Goal: Task Accomplishment & Management: Manage account settings

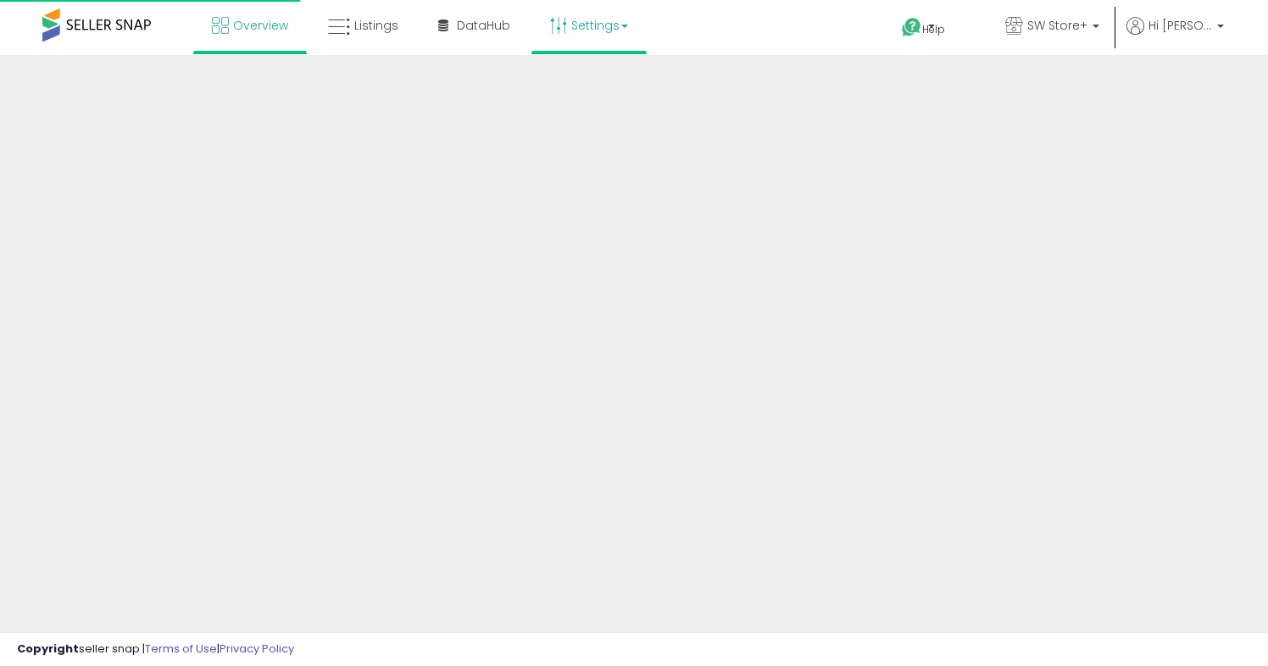
click at [606, 33] on link "Settings" at bounding box center [588, 25] width 103 height 51
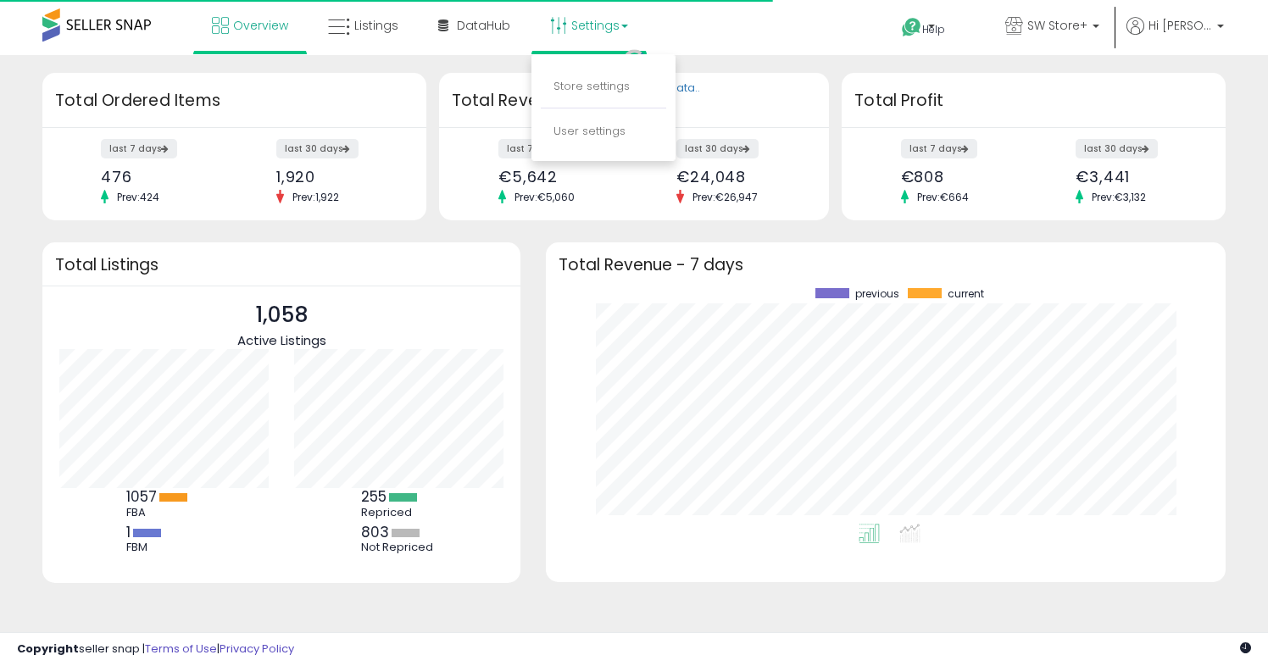
scroll to position [236, 645]
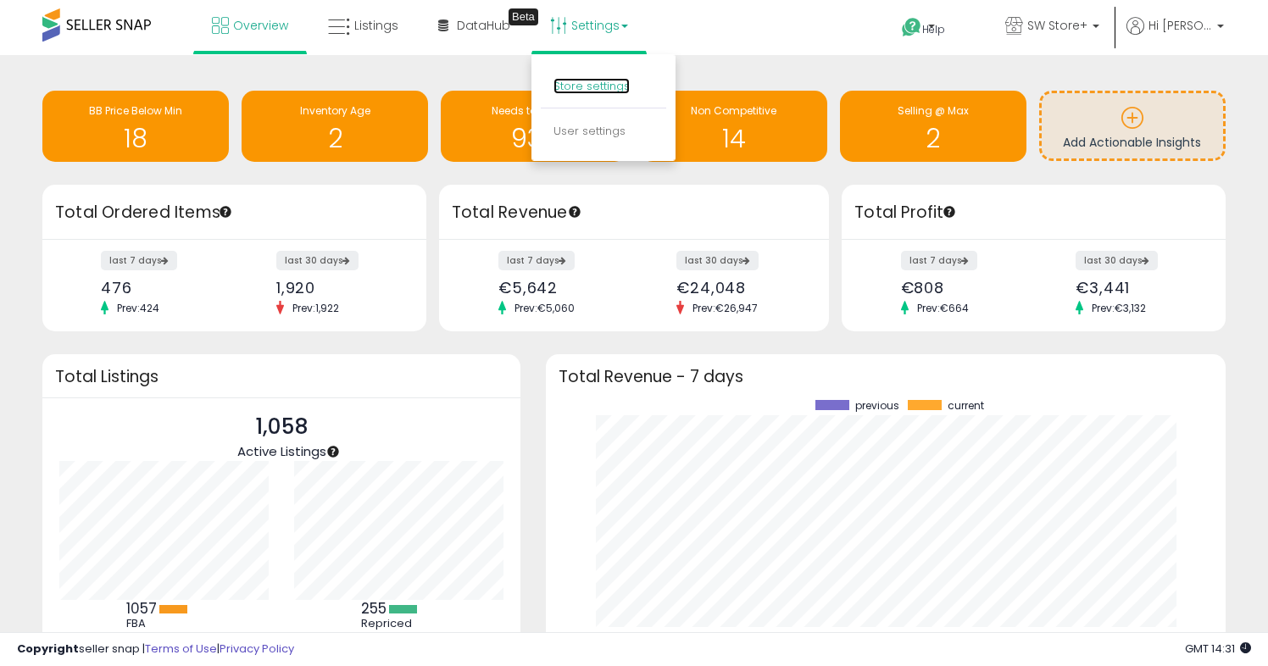
click at [572, 88] on link "Store settings" at bounding box center [591, 86] width 76 height 16
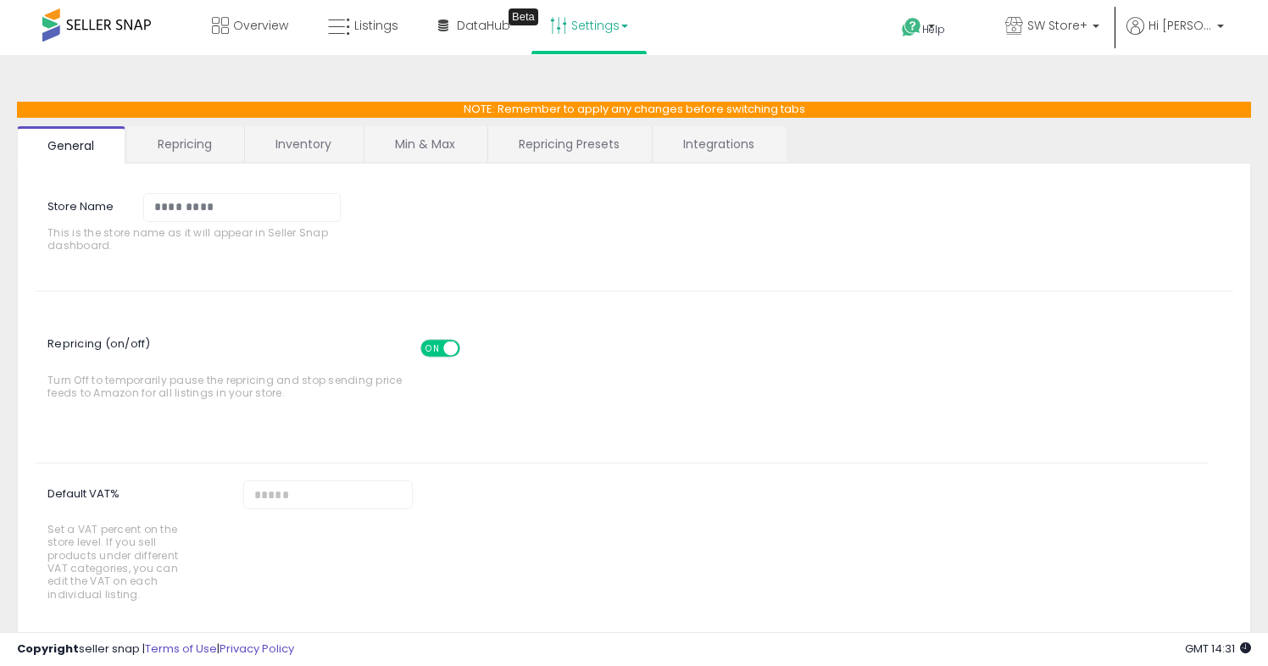
click at [201, 146] on link "Repricing" at bounding box center [184, 144] width 115 height 36
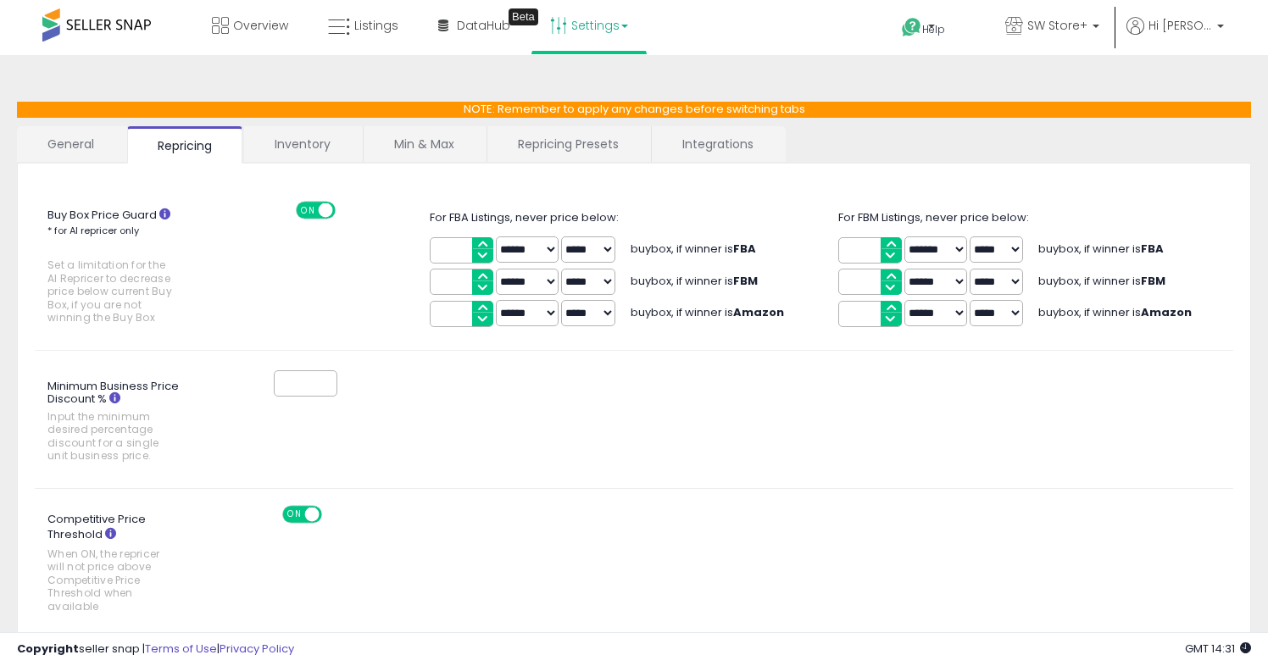
click at [442, 146] on link "Min & Max" at bounding box center [424, 144] width 121 height 36
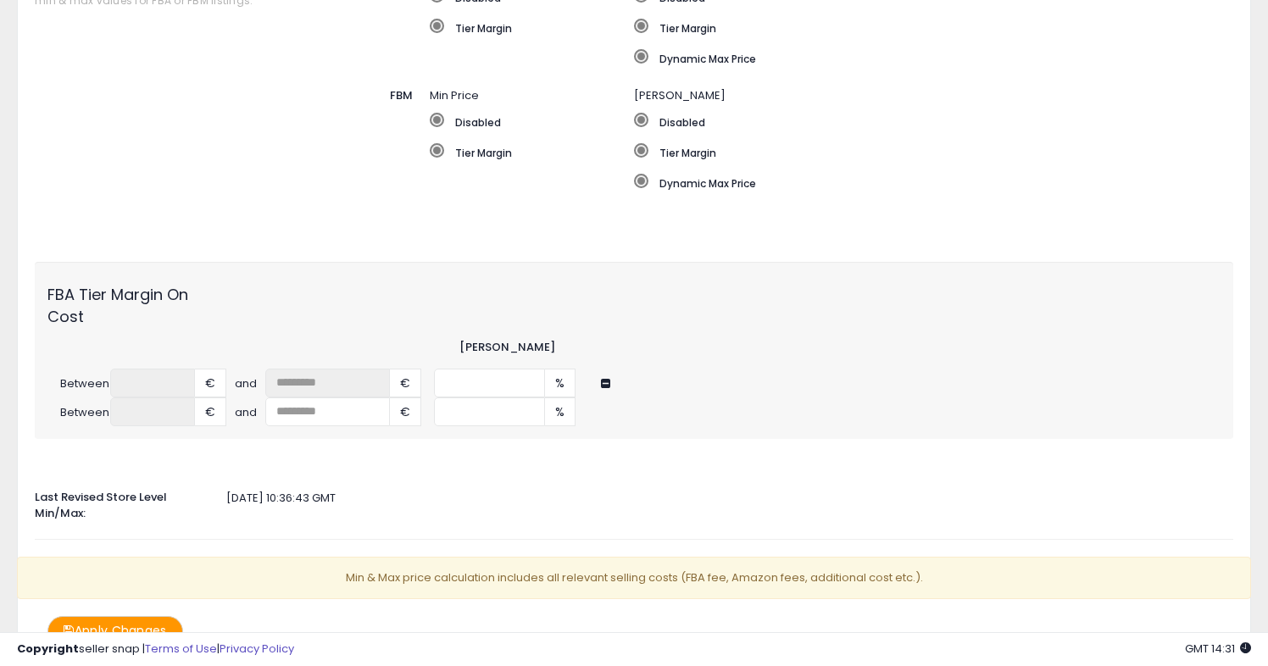
scroll to position [501, 0]
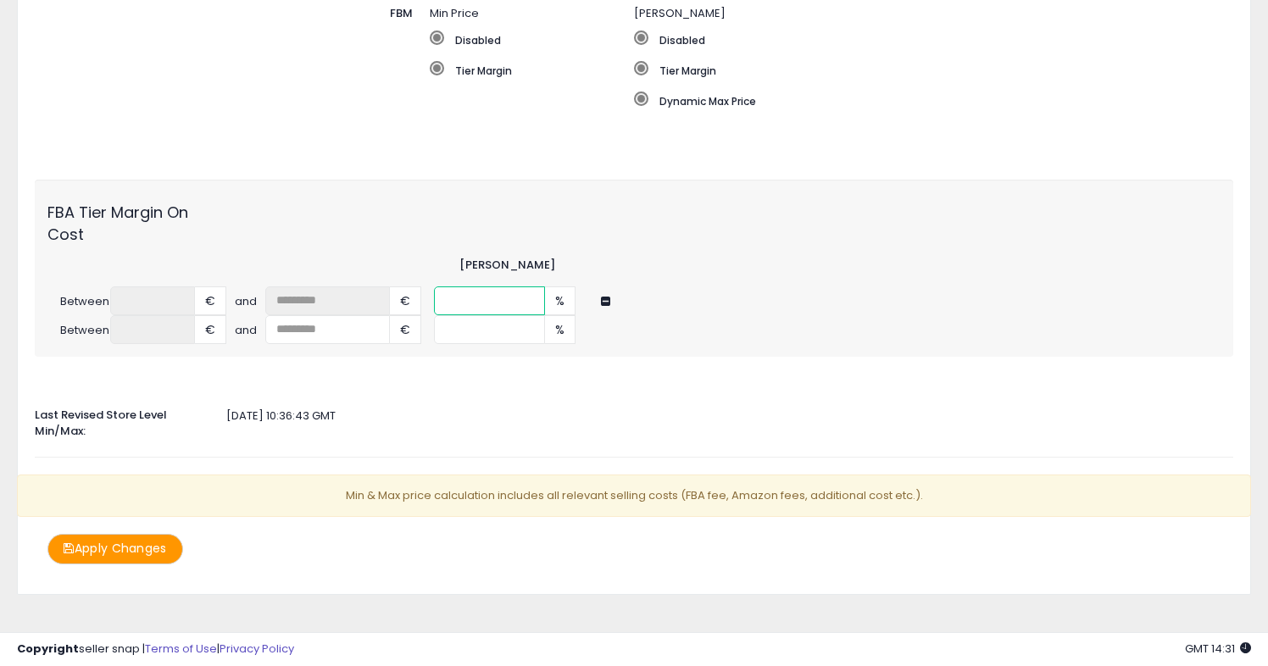
click at [467, 290] on input "**" at bounding box center [489, 300] width 111 height 29
drag, startPoint x: 467, startPoint y: 290, endPoint x: 394, endPoint y: 290, distance: 72.9
click at [394, 290] on div "Between * € and ** € ** %" at bounding box center [634, 300] width 1198 height 29
type input "**"
drag, startPoint x: 493, startPoint y: 326, endPoint x: 405, endPoint y: 296, distance: 93.3
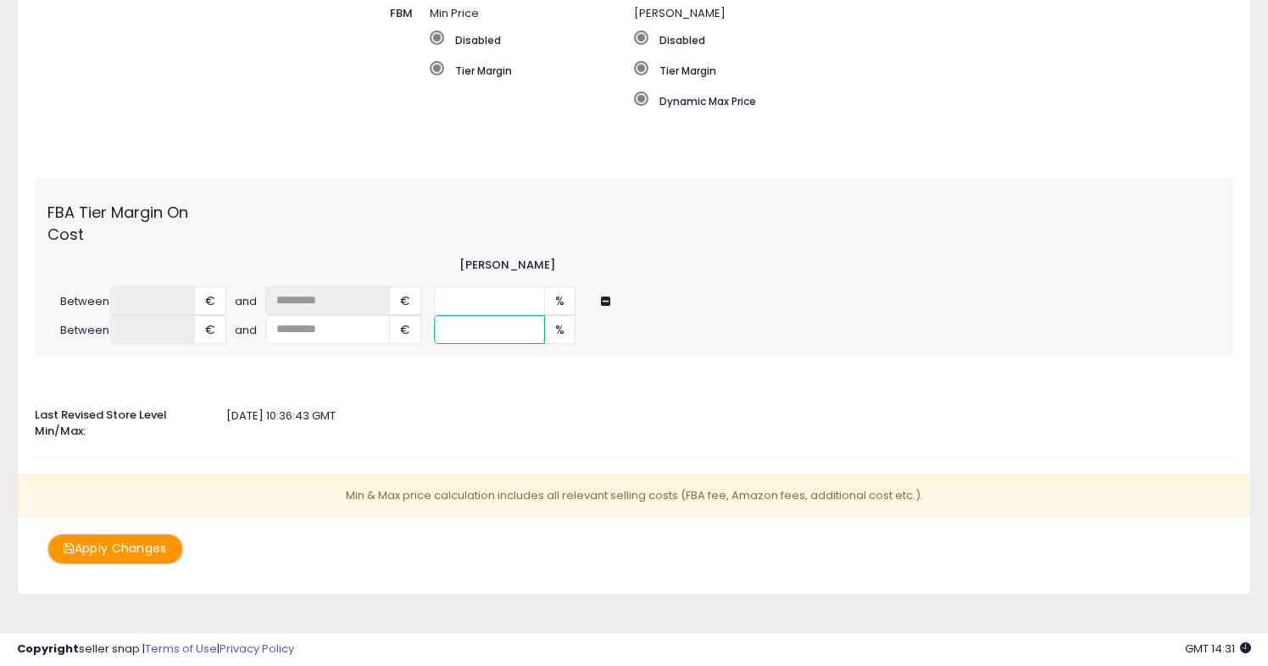
click at [405, 296] on div "Between * € and ** € ** % Between ***** €" at bounding box center [633, 315] width 1173 height 58
type input "*"
type input "**"
click at [464, 376] on div "Auto Adjust Min/Max When activated, Seller Snap will automatically adjust min &…" at bounding box center [634, 122] width 1198 height 885
click at [164, 534] on button "Apply Changes" at bounding box center [115, 549] width 136 height 30
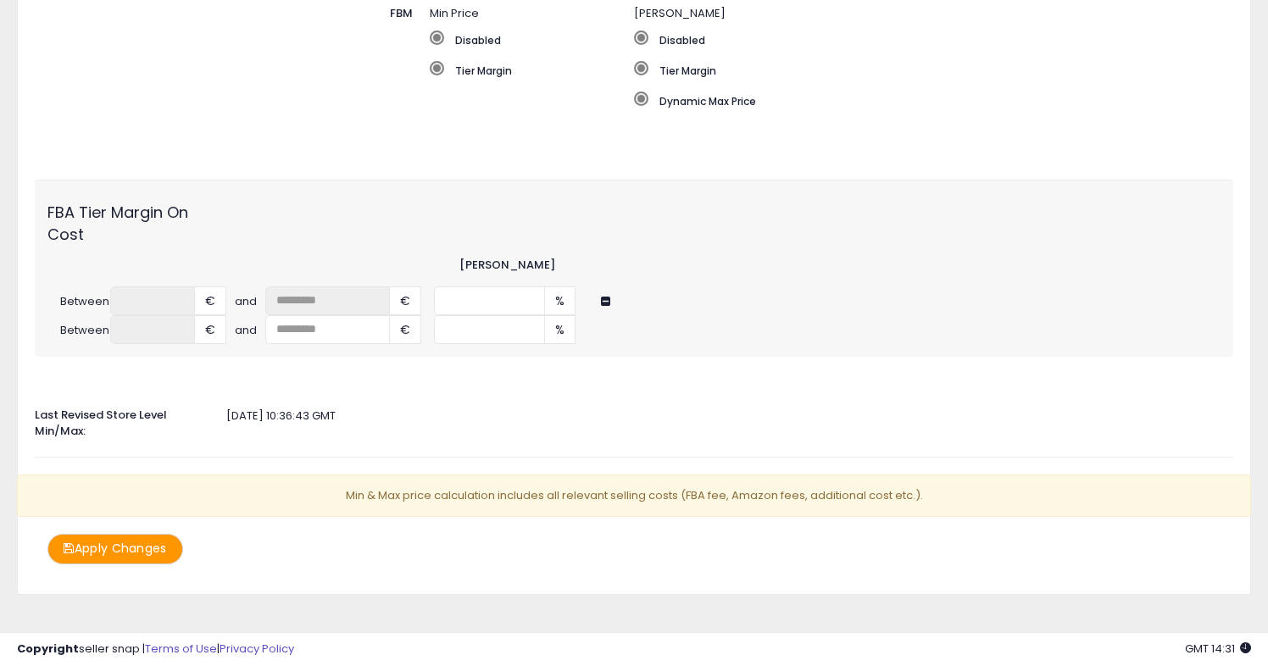
click at [127, 534] on button "Apply Changes" at bounding box center [115, 549] width 136 height 30
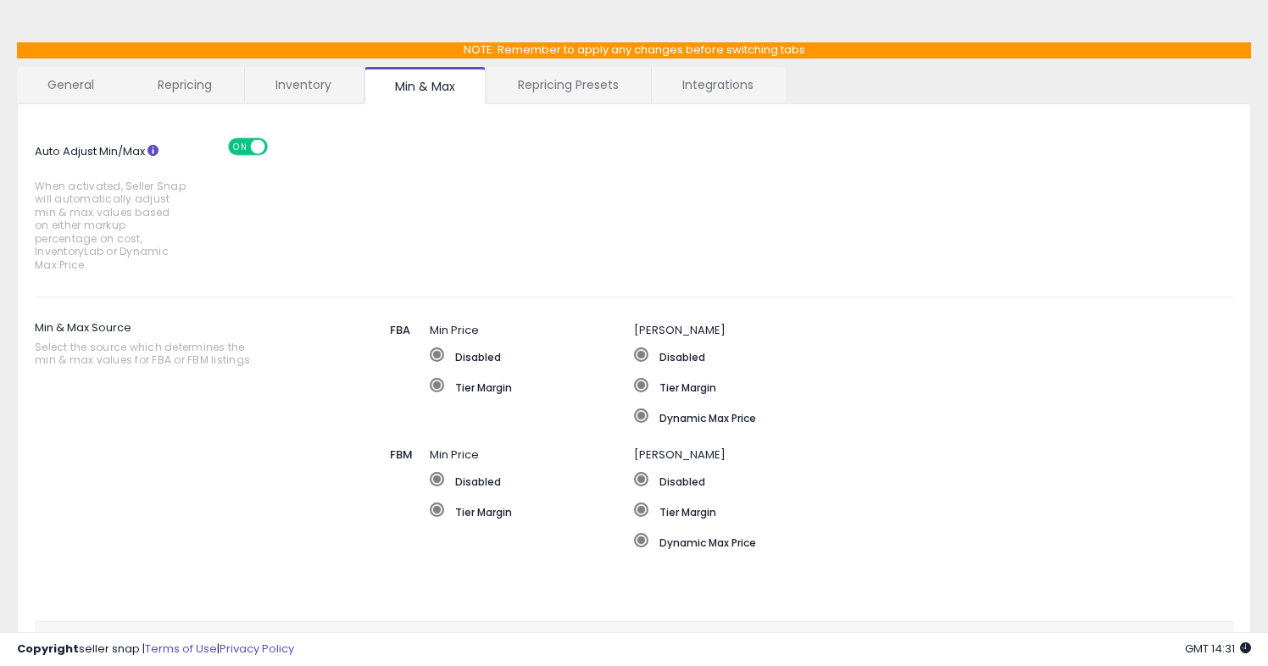
scroll to position [0, 0]
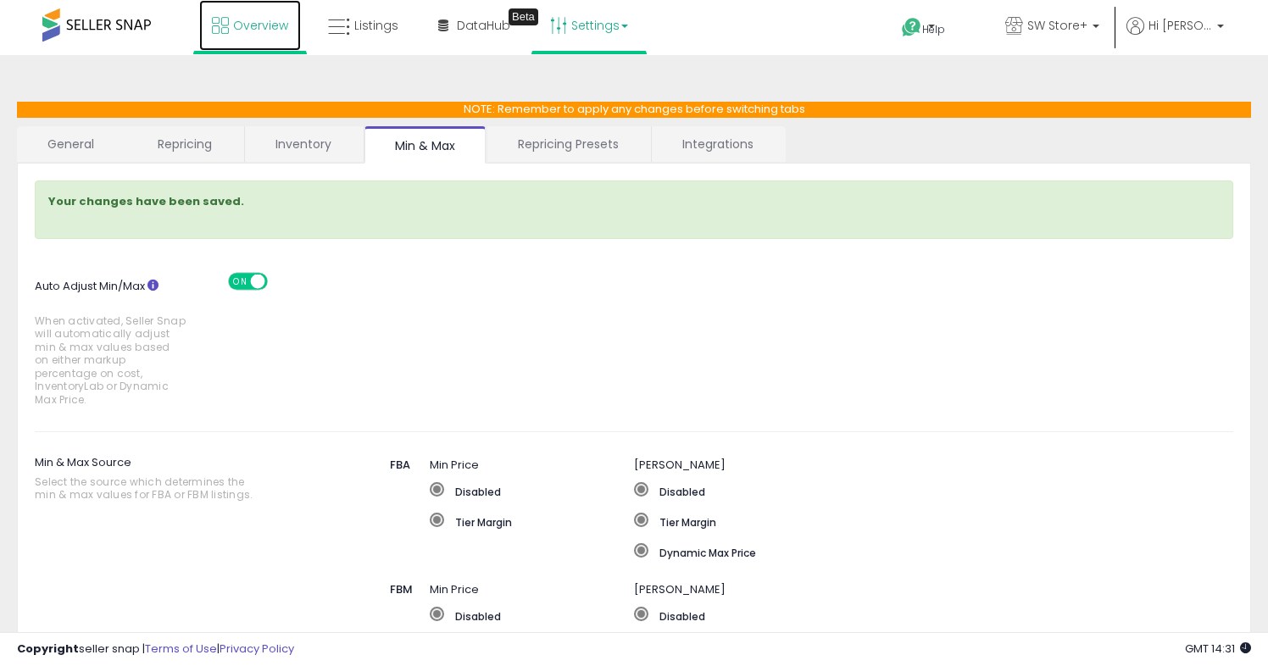
click at [264, 29] on span "Overview" at bounding box center [260, 25] width 55 height 17
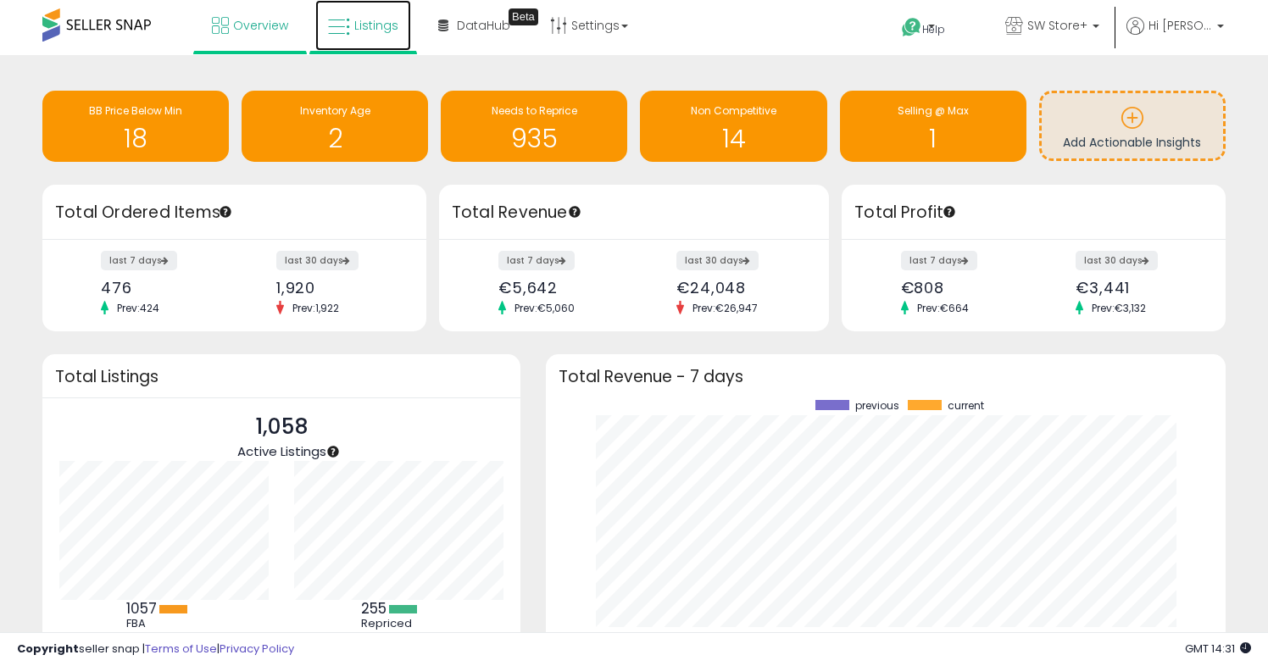
click at [360, 36] on link "Listings" at bounding box center [363, 25] width 96 height 51
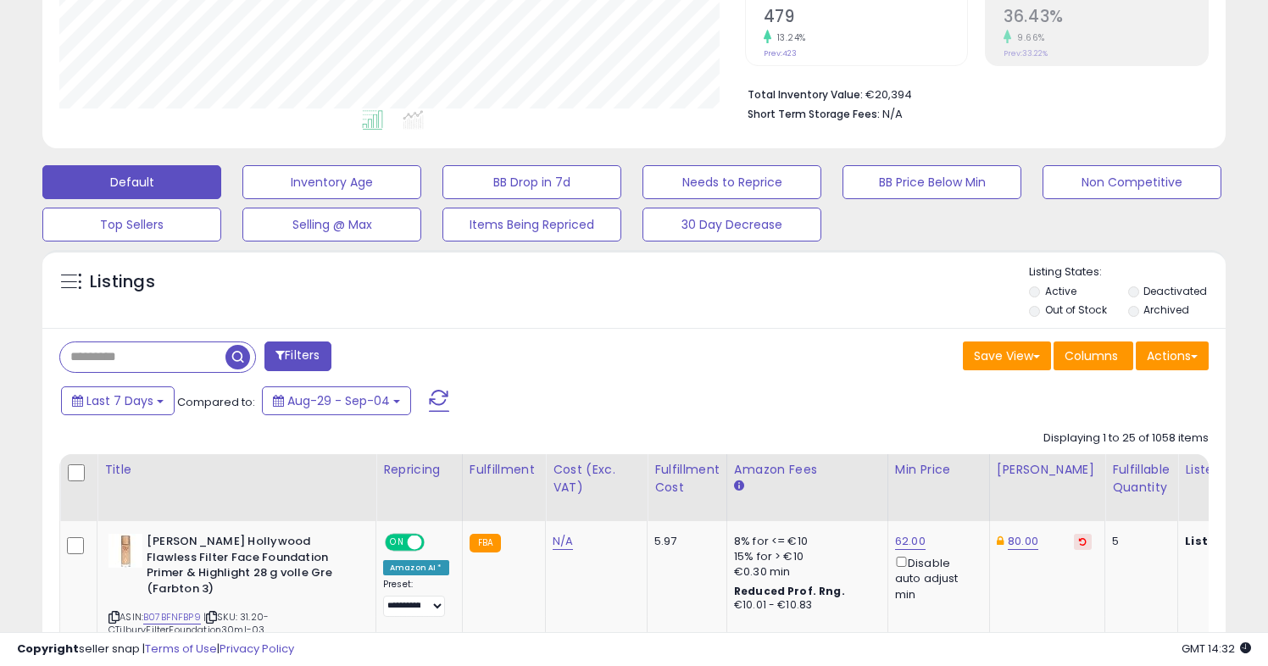
scroll to position [347, 685]
click at [1084, 308] on label "Out of Stock" at bounding box center [1076, 310] width 62 height 14
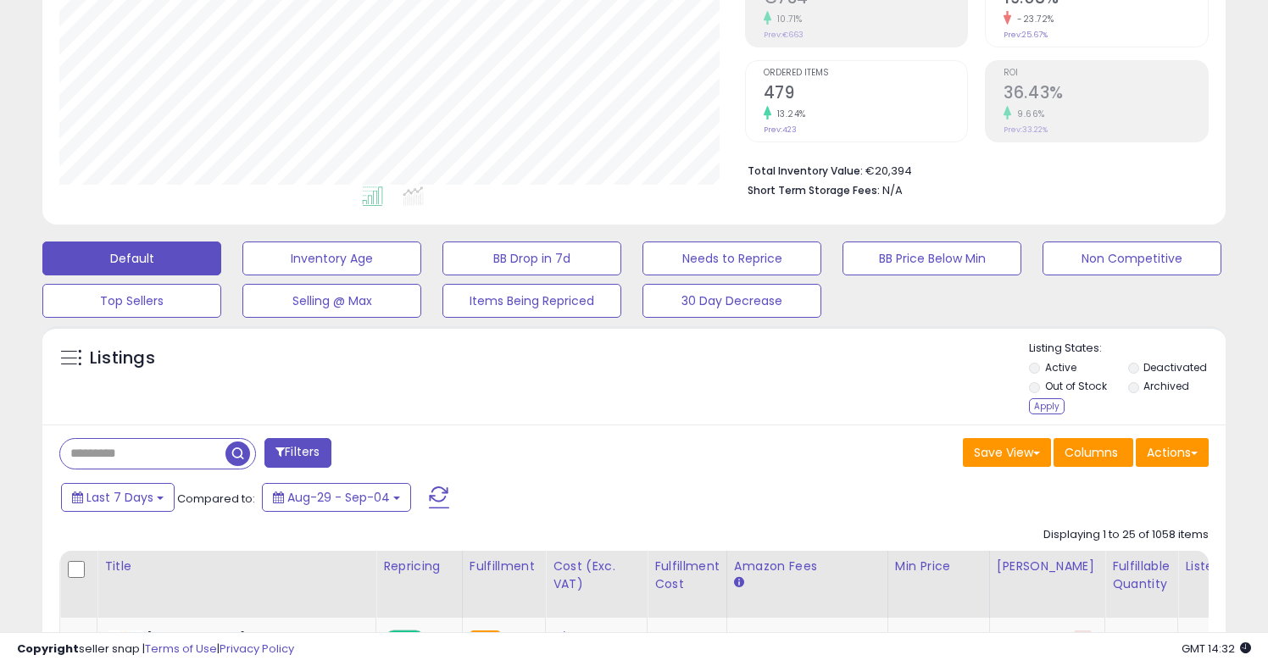
scroll to position [253, 0]
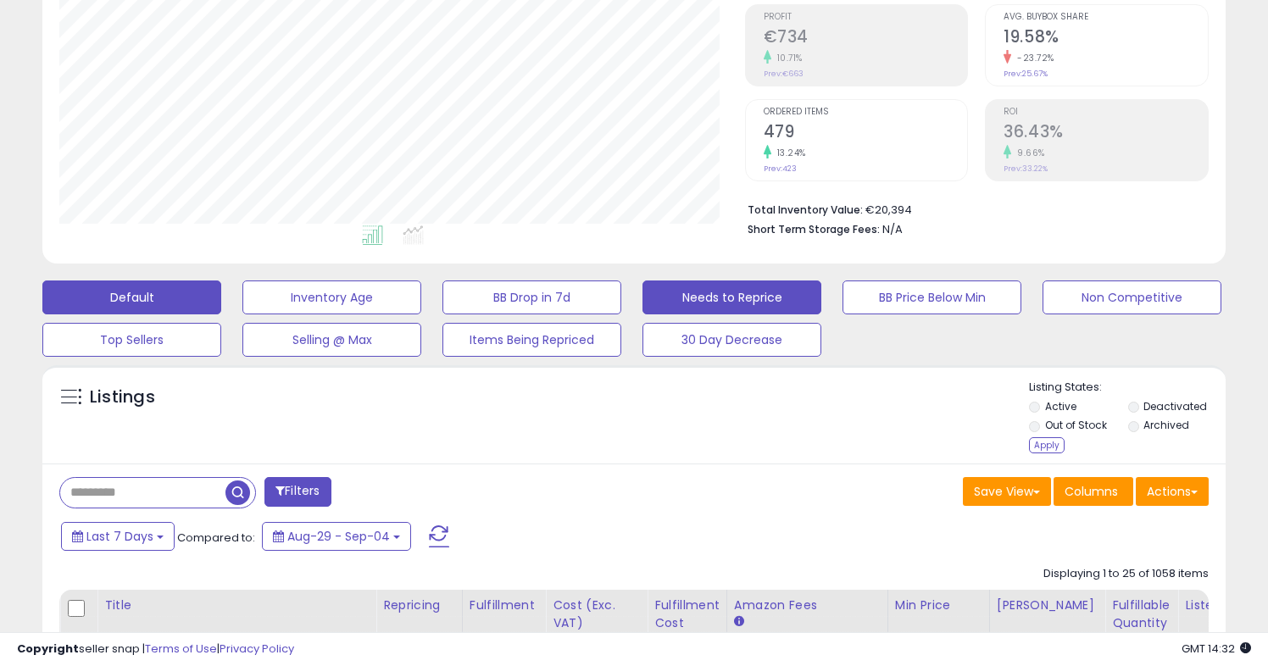
click at [756, 290] on button "Needs to Reprice" at bounding box center [731, 298] width 179 height 34
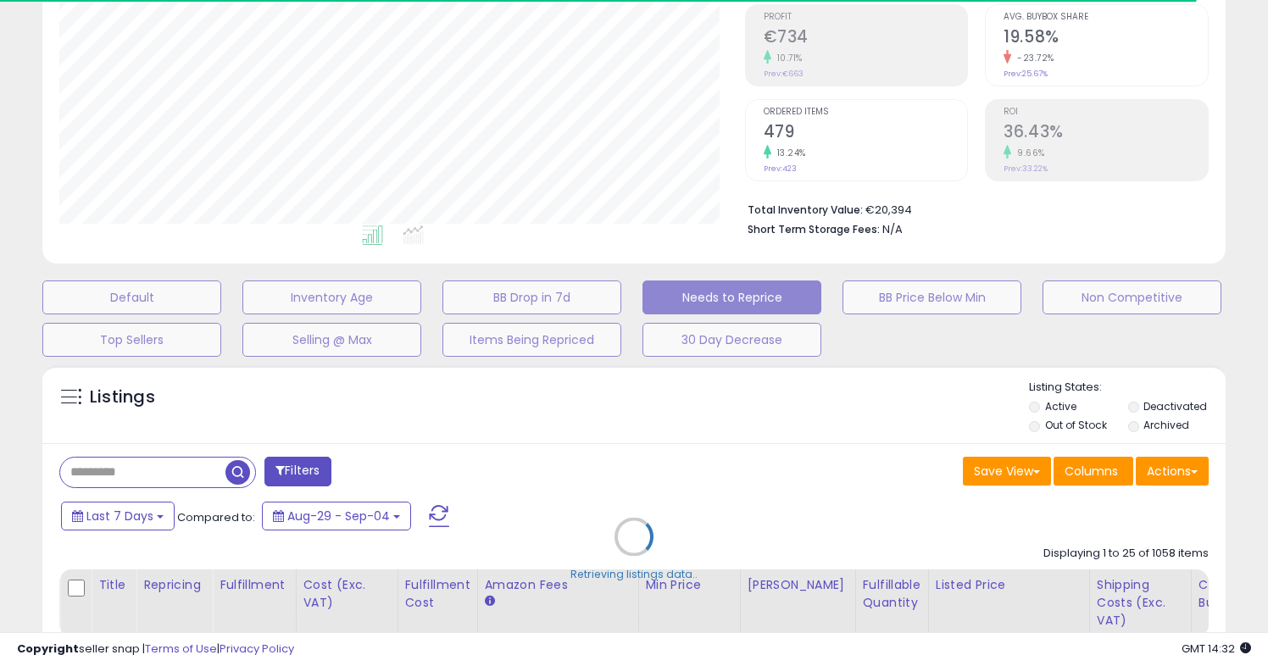
select select "**"
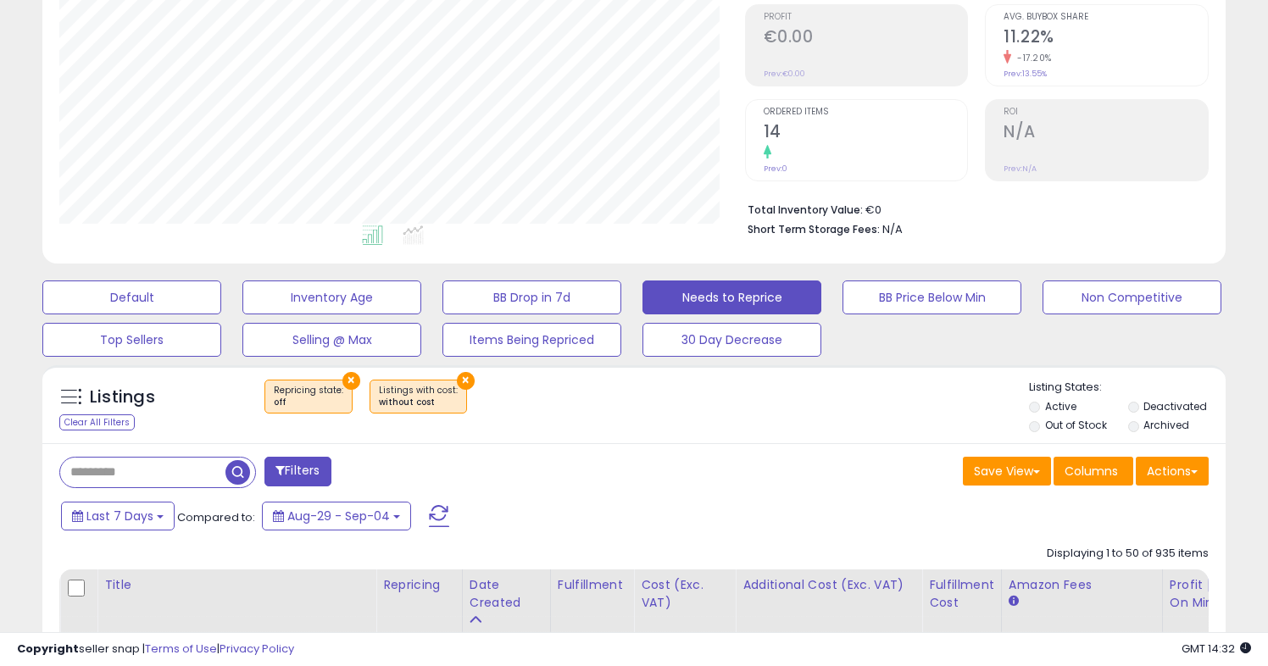
scroll to position [347, 685]
click at [1051, 428] on label "Out of Stock" at bounding box center [1076, 425] width 62 height 14
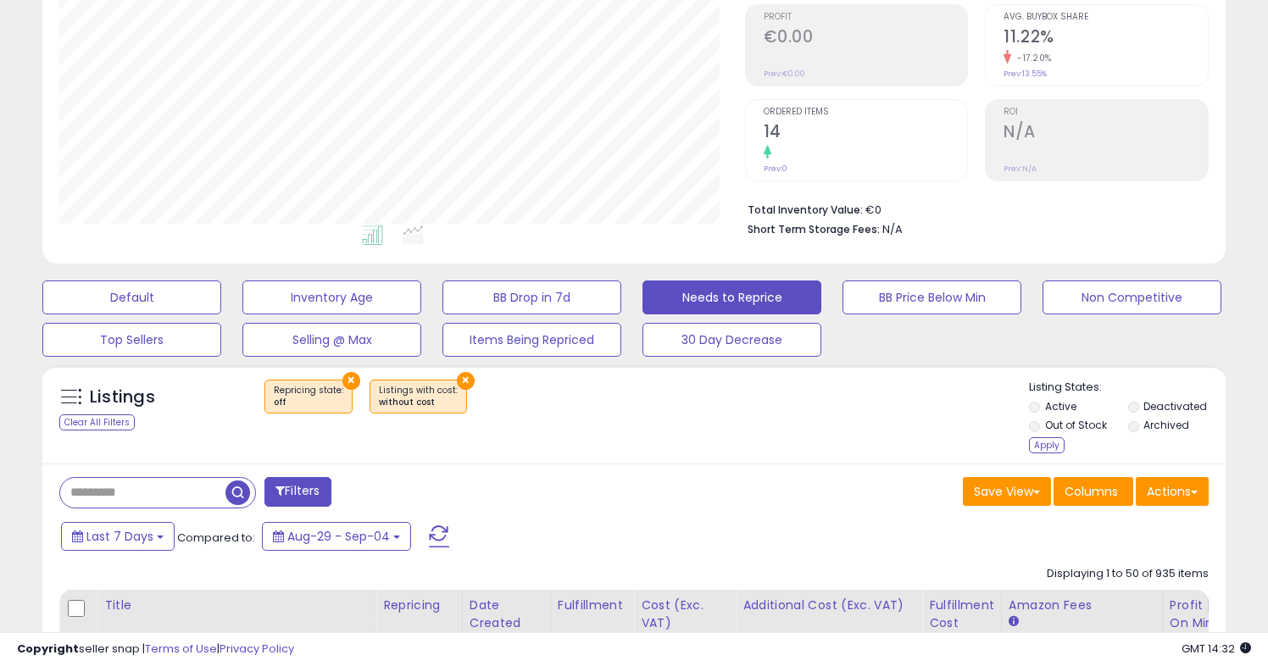
click at [1158, 429] on label "Archived" at bounding box center [1166, 425] width 46 height 14
click at [1161, 408] on label "Deactivated" at bounding box center [1175, 406] width 64 height 14
click at [1040, 444] on div "Apply" at bounding box center [1047, 445] width 36 height 16
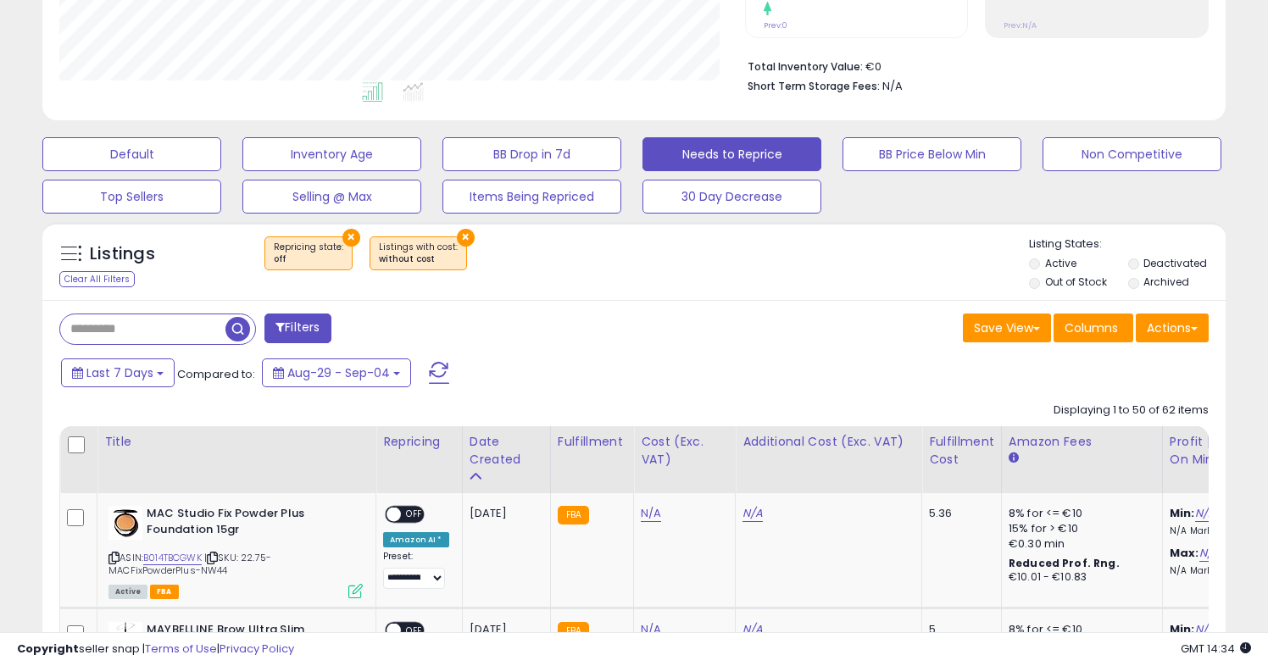
scroll to position [373, 0]
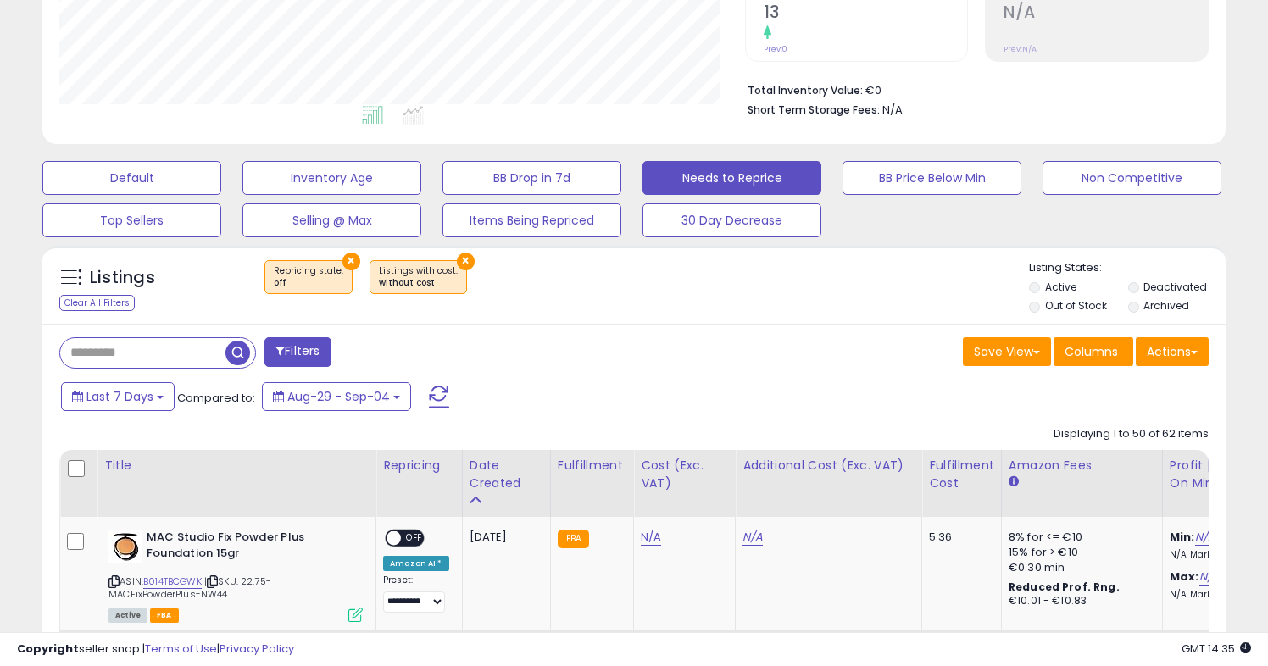
click at [457, 260] on button "×" at bounding box center [466, 262] width 18 height 18
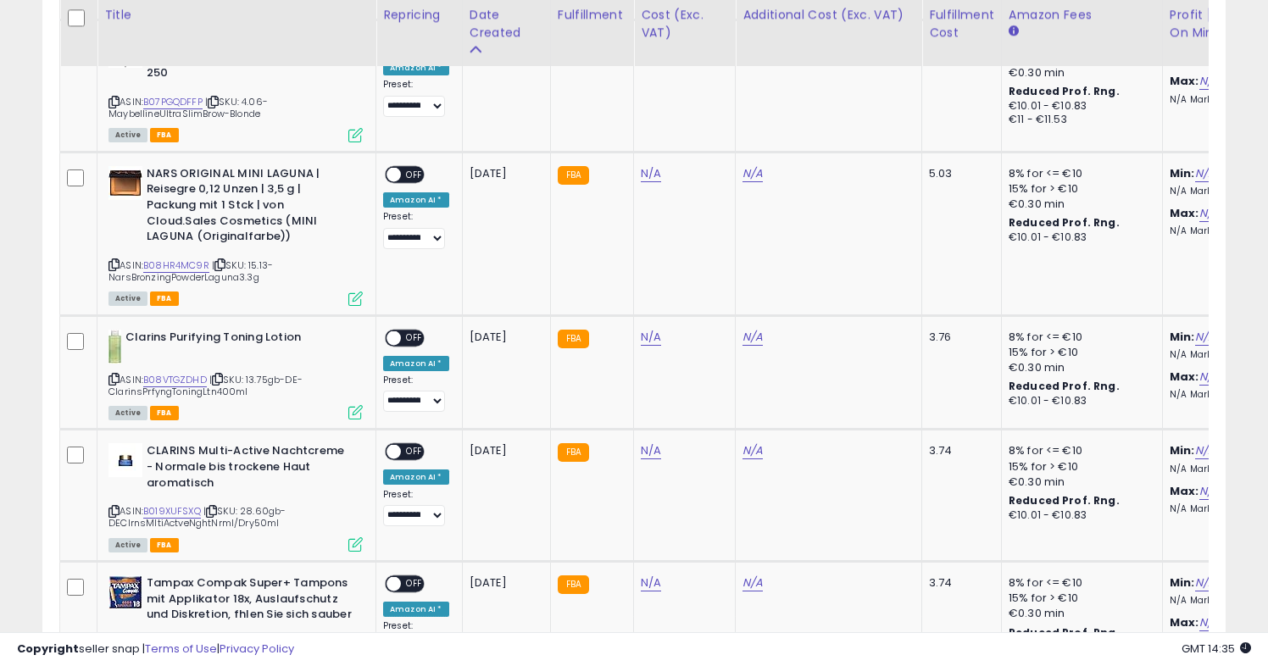
scroll to position [986, 0]
click at [634, 322] on td "N/A" at bounding box center [685, 371] width 102 height 114
click at [642, 328] on link "N/A" at bounding box center [651, 336] width 20 height 17
type input "*****"
click button "submit" at bounding box center [700, 277] width 29 height 25
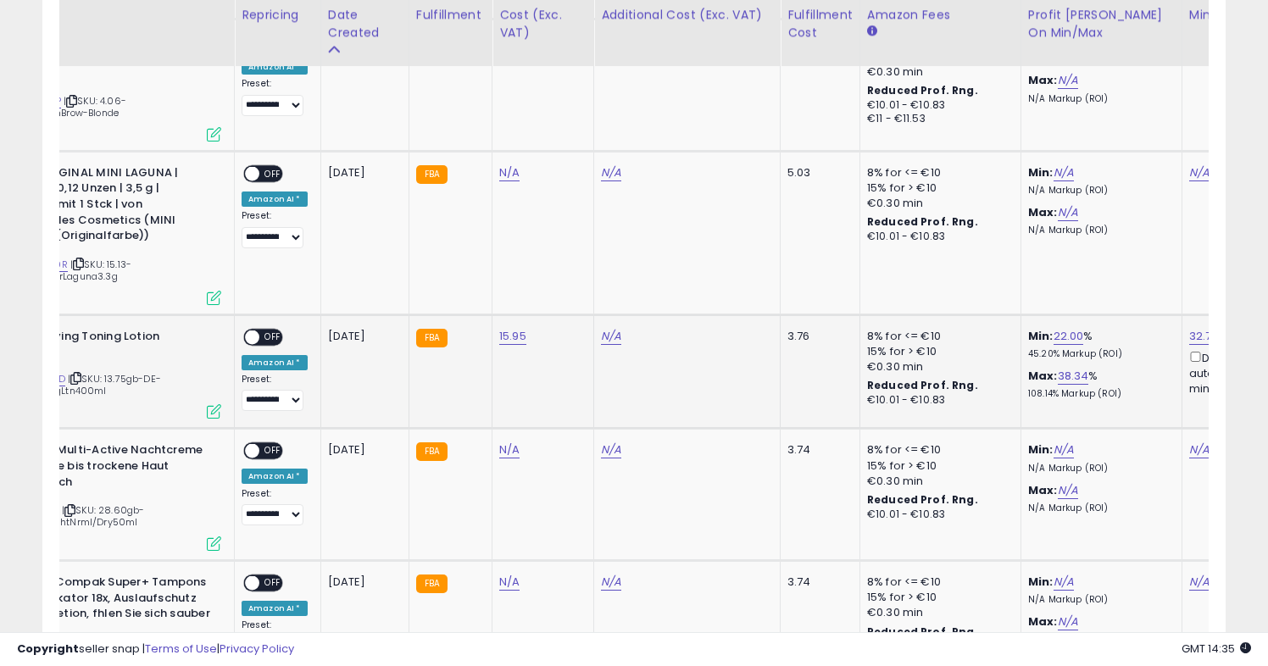
scroll to position [0, 0]
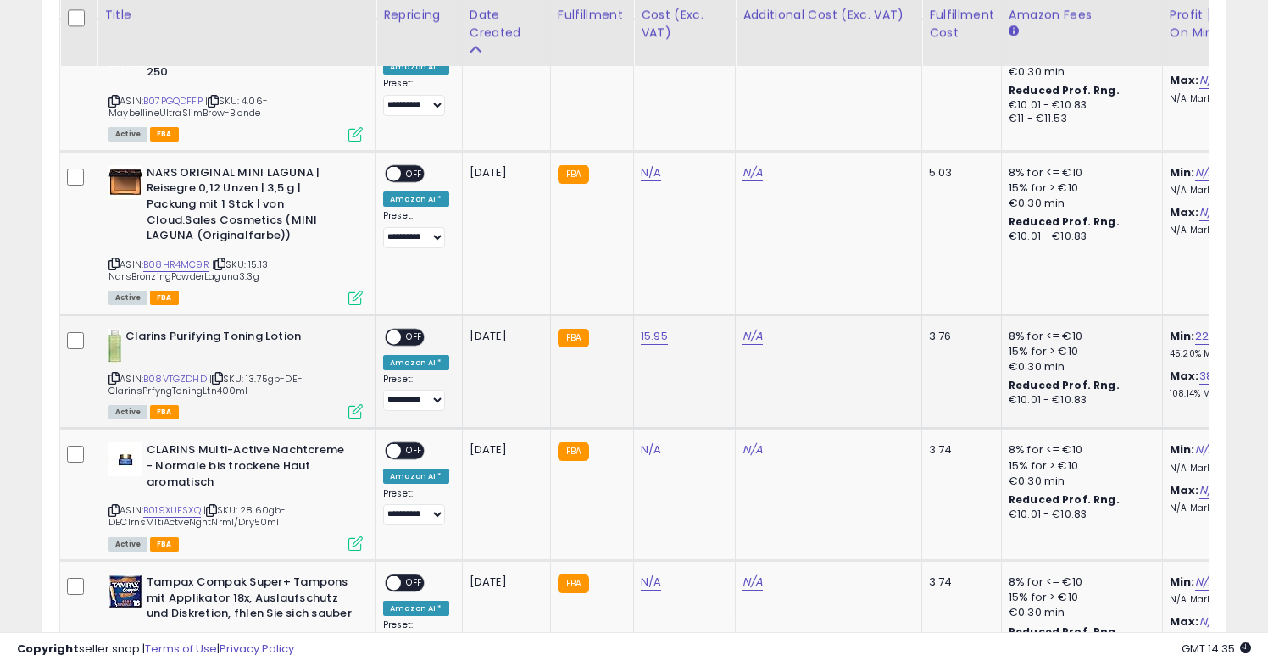
click at [403, 330] on span "OFF" at bounding box center [414, 337] width 27 height 14
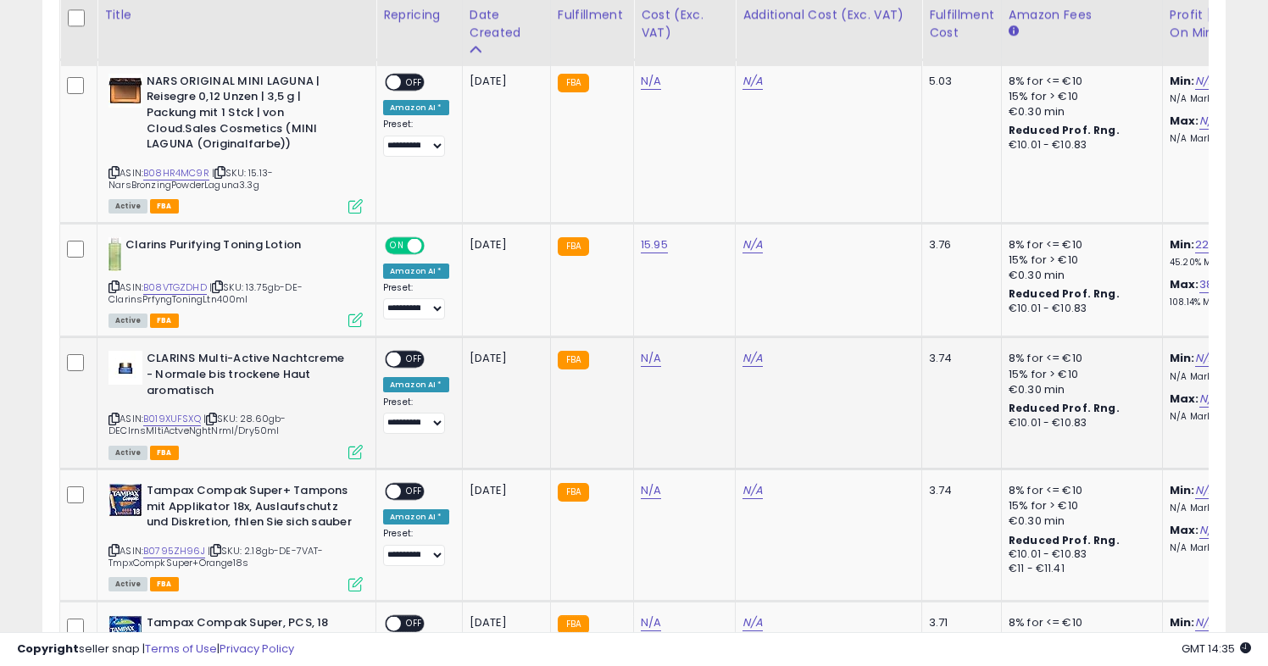
scroll to position [0, 450]
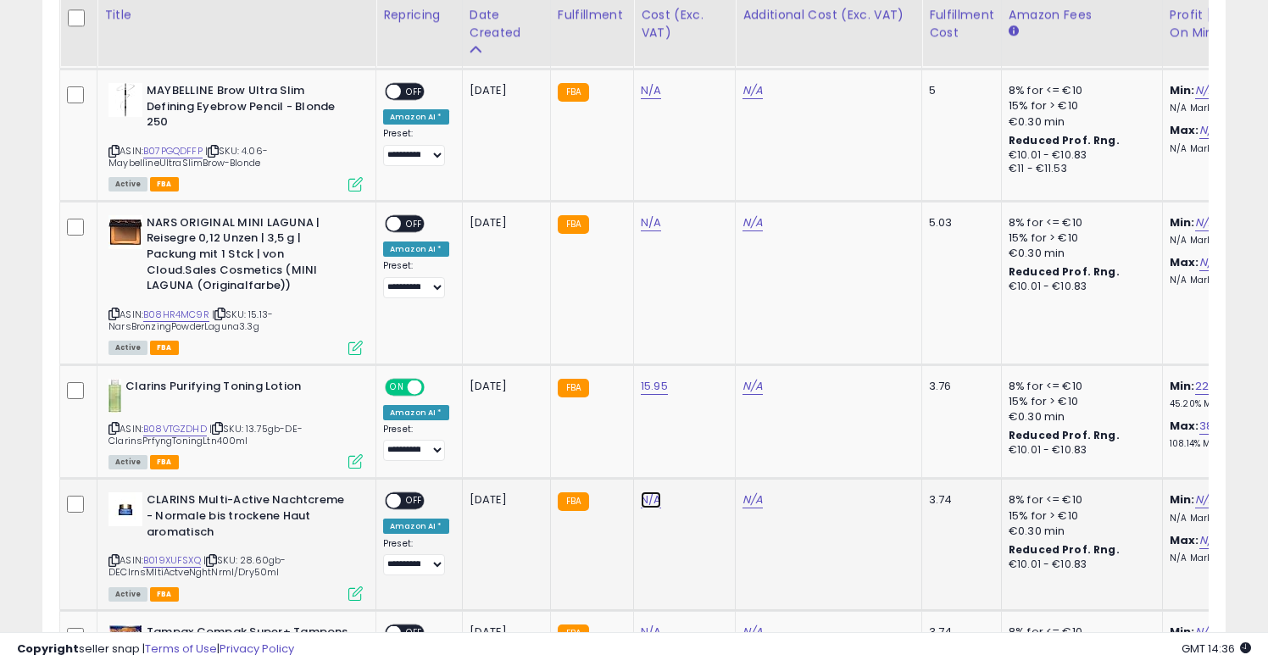
click at [641, 492] on link "N/A" at bounding box center [651, 500] width 20 height 17
type input "*****"
click at [705, 442] on icon "submit" at bounding box center [700, 441] width 10 height 10
click at [392, 494] on span at bounding box center [393, 501] width 14 height 14
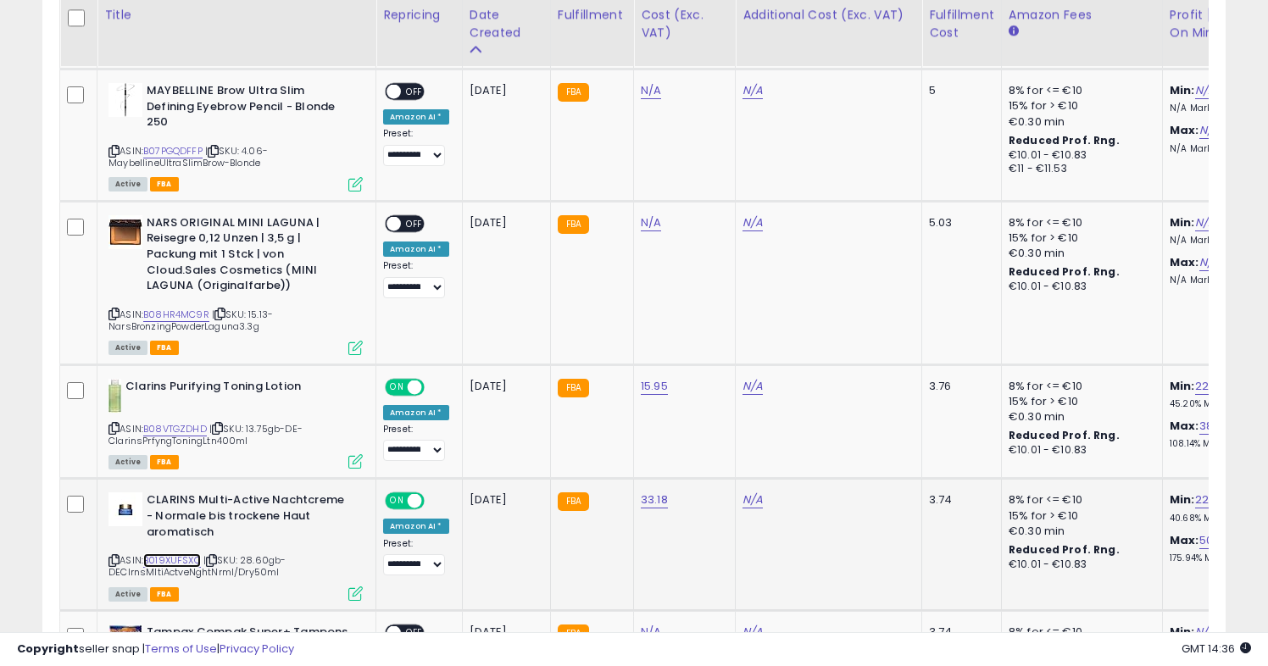
click at [181, 553] on link "B019XUFSXQ" at bounding box center [172, 560] width 58 height 14
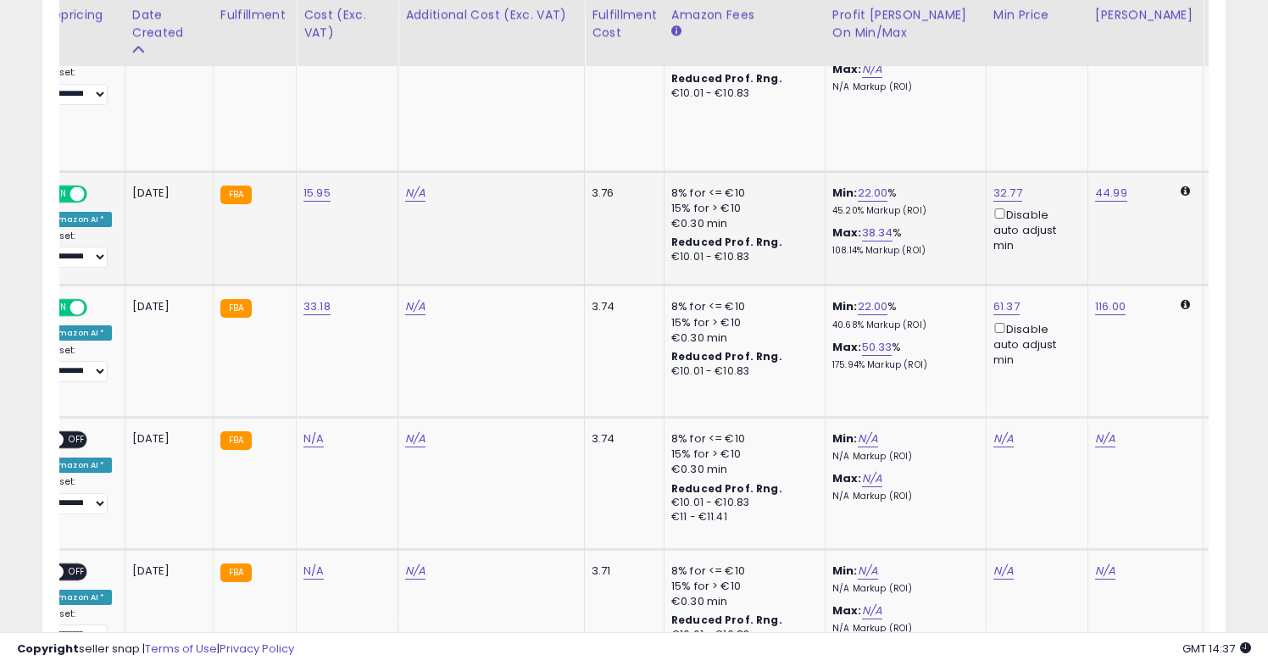
scroll to position [0, 368]
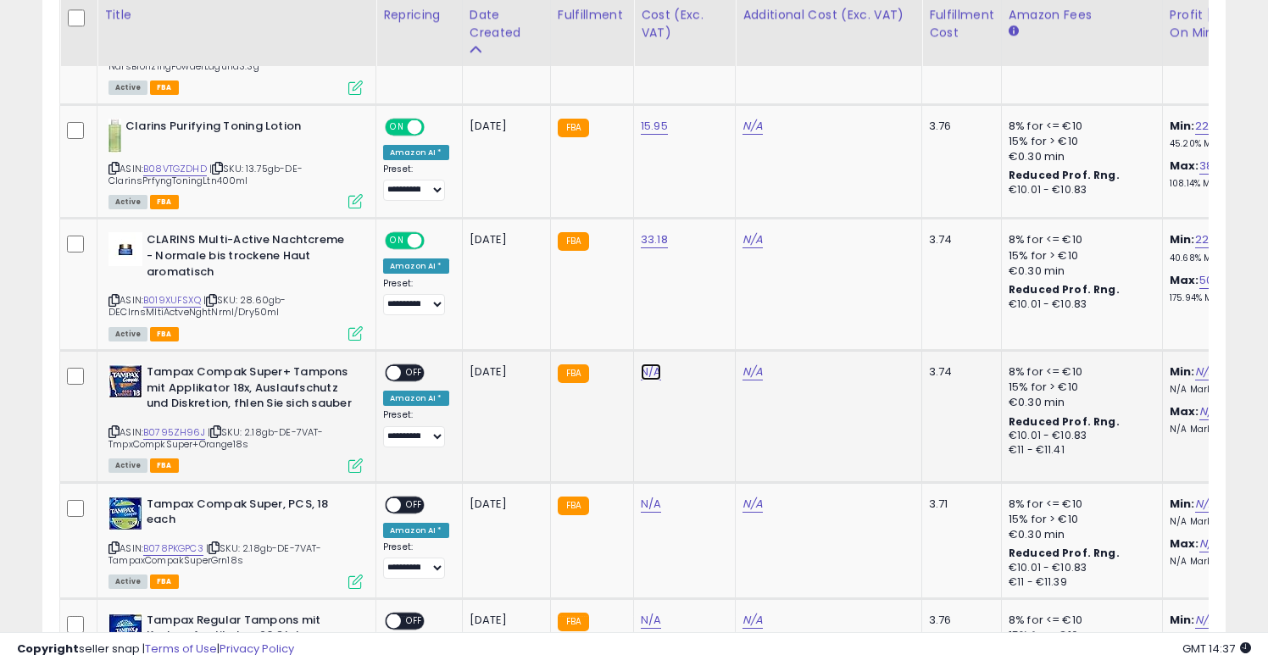
click at [644, 364] on link "N/A" at bounding box center [651, 372] width 20 height 17
type input "****"
click button "submit" at bounding box center [700, 314] width 29 height 25
click at [402, 366] on div "ON OFF" at bounding box center [386, 373] width 40 height 14
click at [395, 366] on span at bounding box center [393, 373] width 14 height 14
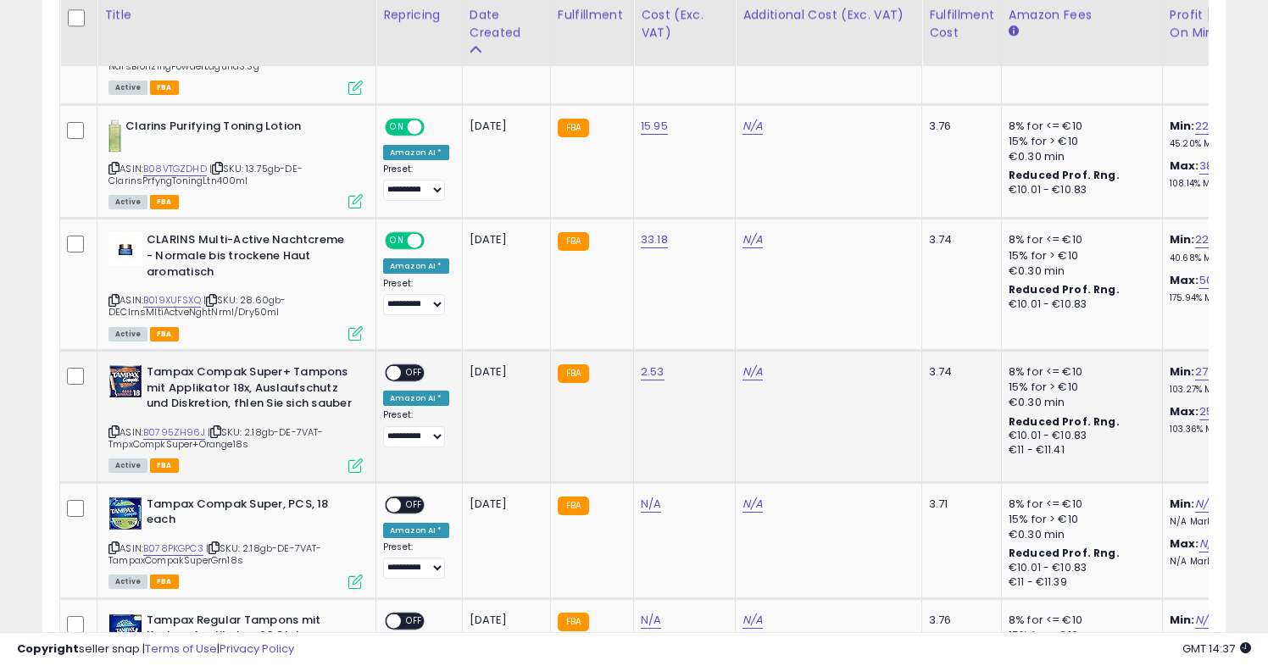
click at [392, 364] on div "ON OFF" at bounding box center [405, 373] width 40 height 18
click at [397, 366] on span at bounding box center [393, 373] width 14 height 14
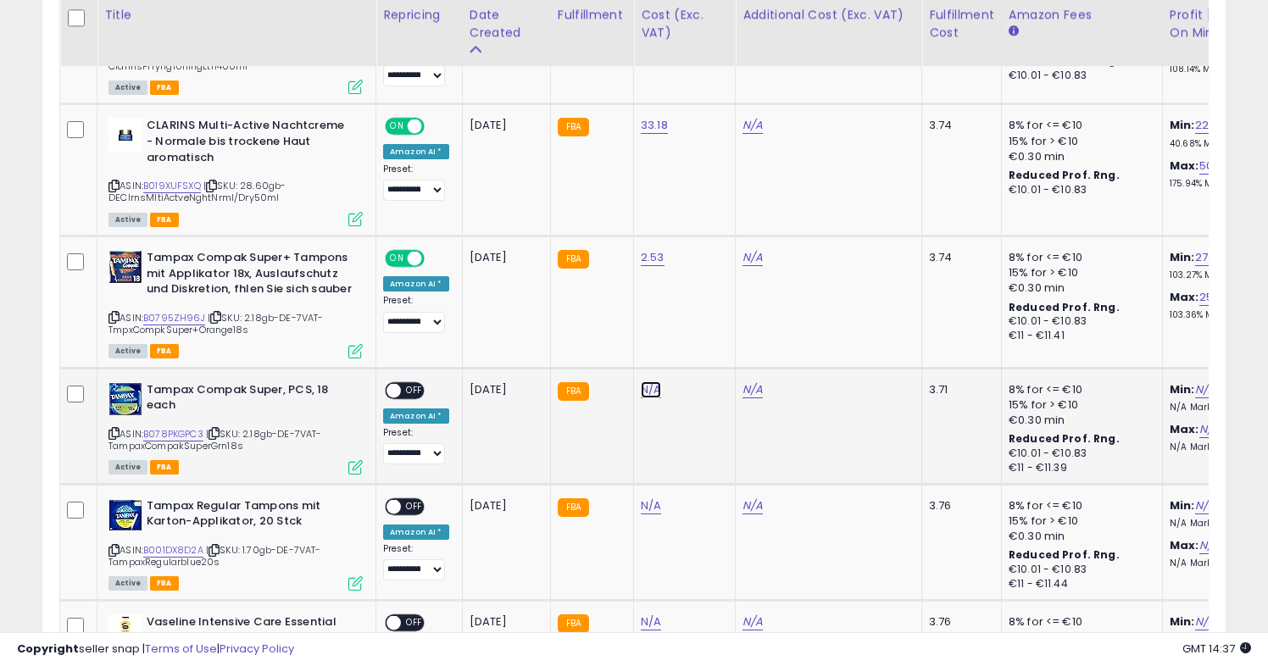
click at [651, 388] on link "N/A" at bounding box center [651, 389] width 20 height 17
type input "****"
click at [705, 342] on icon "submit" at bounding box center [700, 347] width 10 height 10
click at [398, 389] on span at bounding box center [393, 390] width 14 height 14
click at [398, 388] on span at bounding box center [393, 390] width 14 height 14
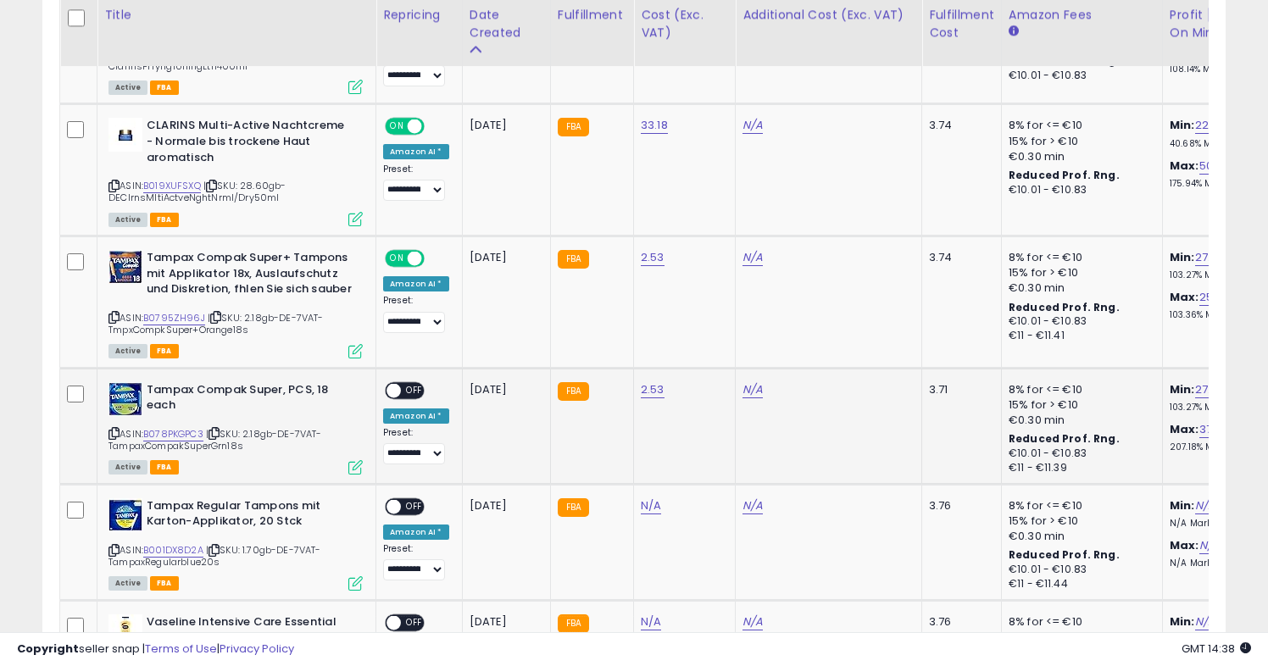
click at [400, 384] on div "ON OFF" at bounding box center [386, 390] width 40 height 14
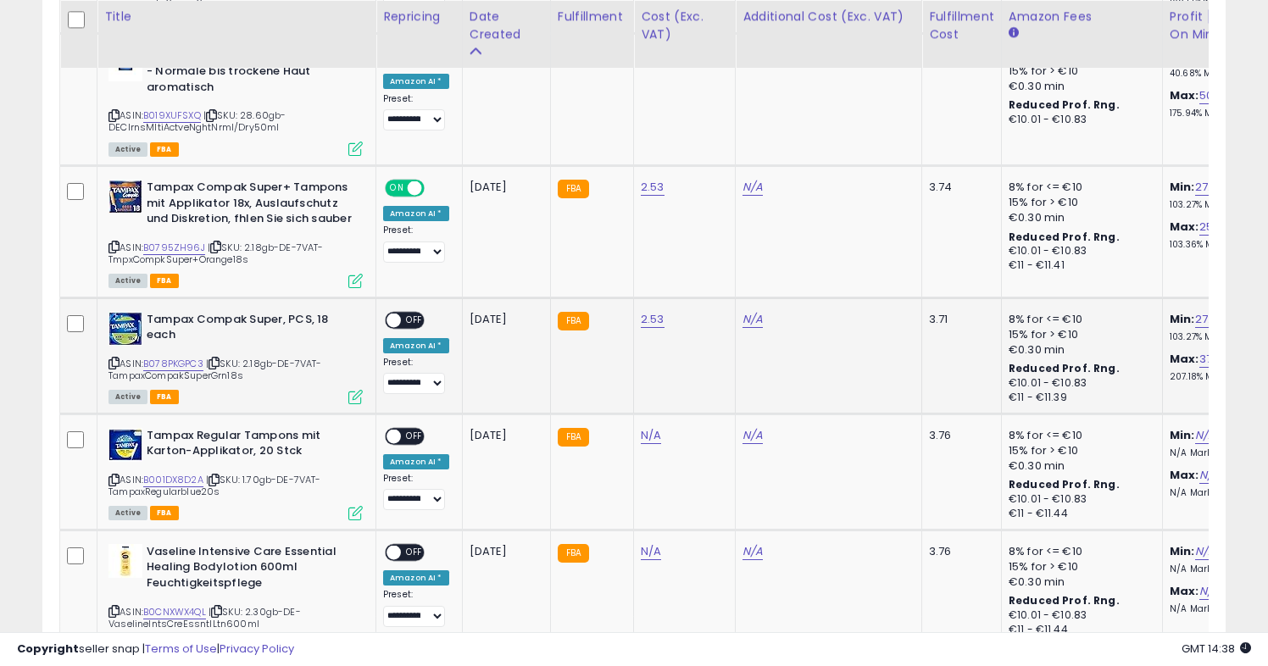
scroll to position [1391, 0]
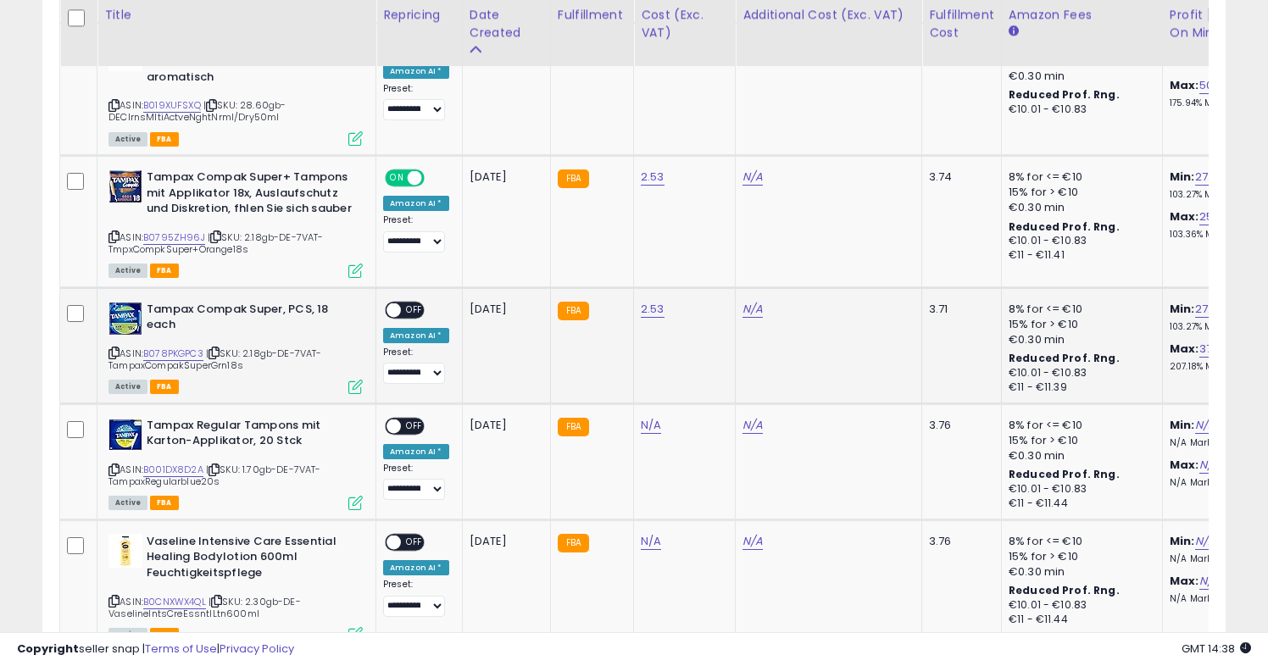
click at [396, 306] on span at bounding box center [393, 310] width 14 height 14
click at [645, 426] on link "N/A" at bounding box center [651, 425] width 20 height 17
type input "*"
click at [740, 382] on icon "button" at bounding box center [735, 382] width 10 height 10
click at [641, 425] on link "N/A" at bounding box center [651, 425] width 20 height 17
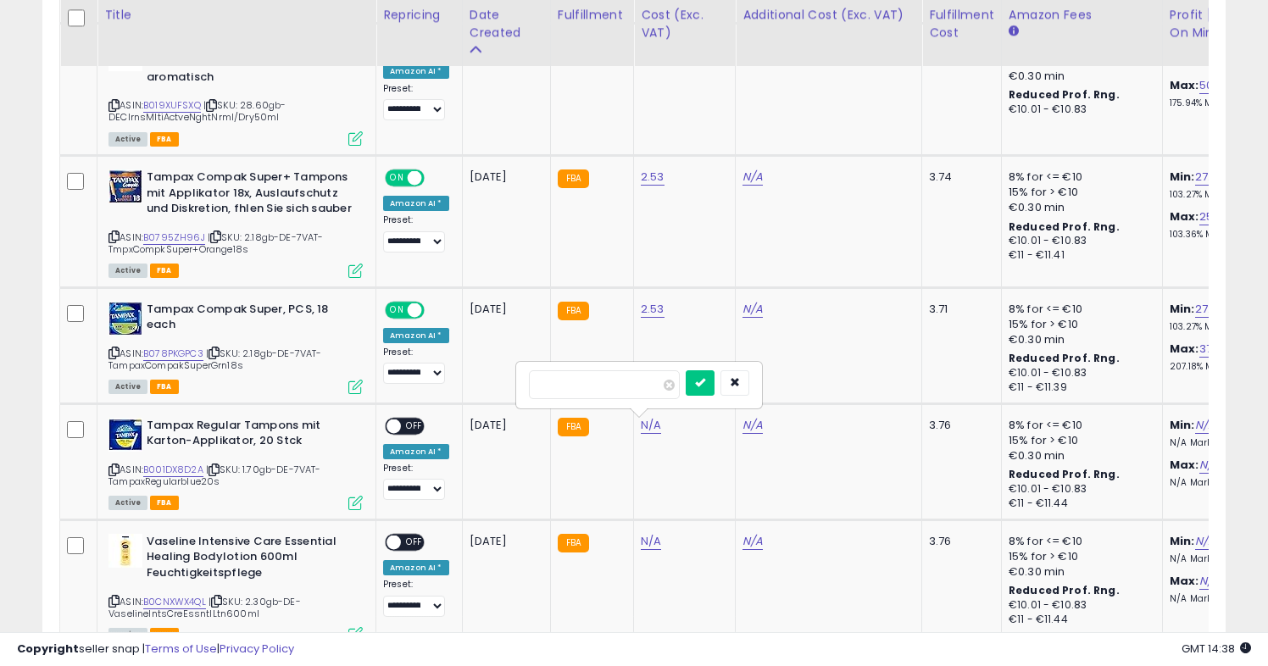
type input "****"
click at [705, 386] on icon "submit" at bounding box center [700, 382] width 10 height 10
click at [402, 421] on div "ON OFF" at bounding box center [386, 426] width 40 height 14
click at [385, 421] on div "ON OFF" at bounding box center [386, 426] width 40 height 14
click at [401, 427] on span "OFF" at bounding box center [414, 426] width 27 height 14
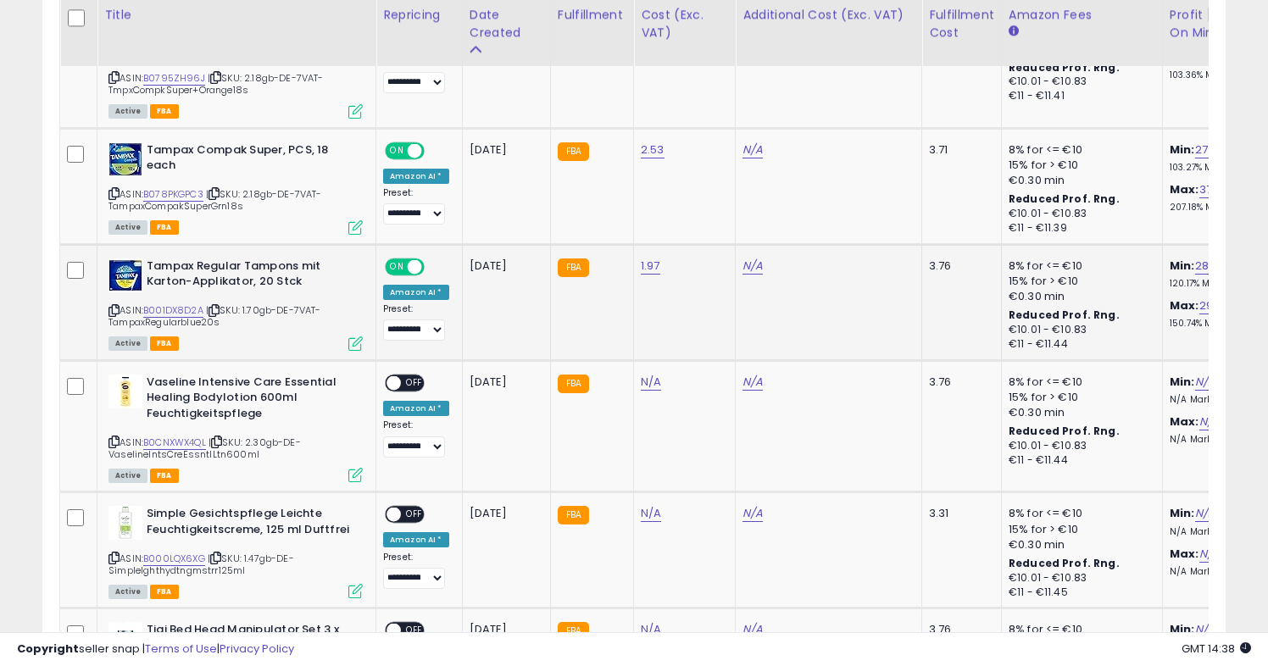
scroll to position [1558, 0]
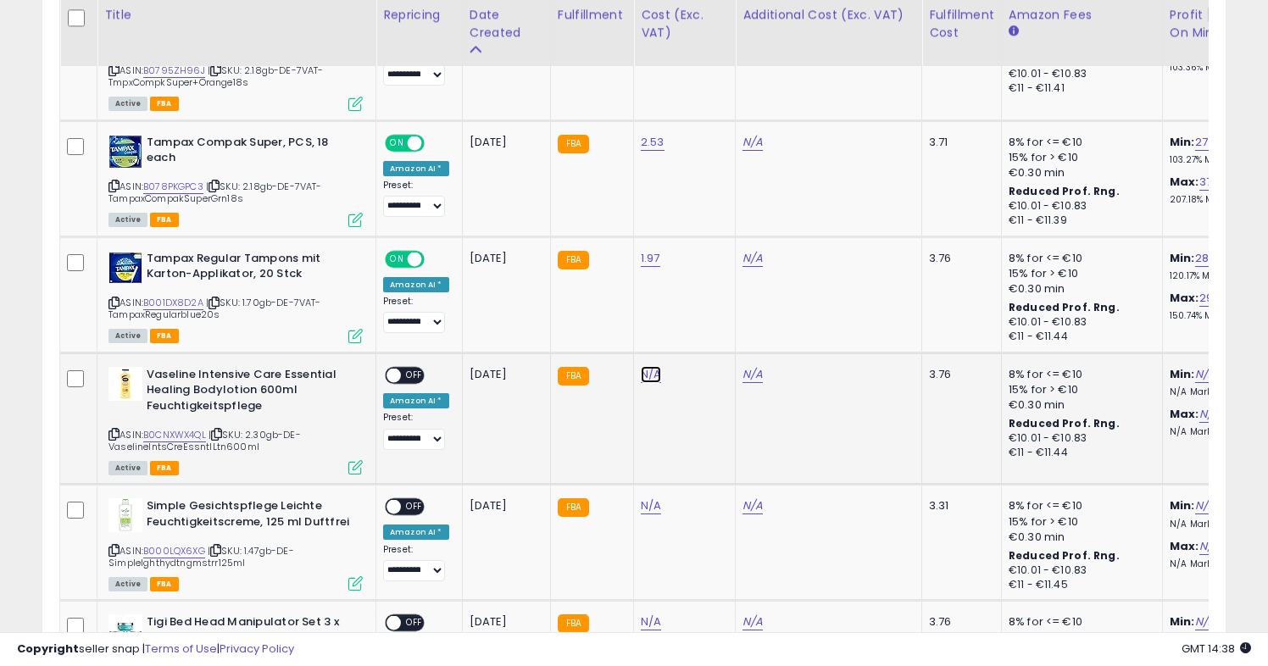
click at [642, 375] on link "N/A" at bounding box center [651, 374] width 20 height 17
type input "****"
click at [705, 326] on icon "submit" at bounding box center [700, 331] width 10 height 10
click at [398, 375] on span at bounding box center [393, 375] width 14 height 14
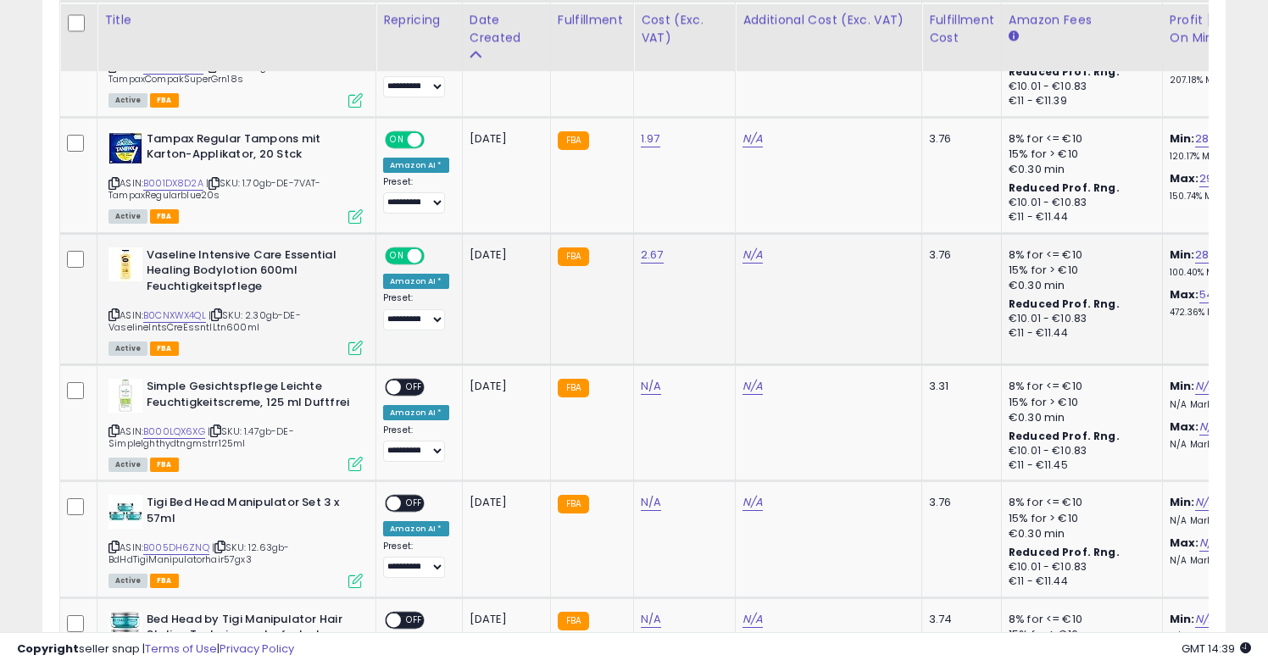
scroll to position [1692, 0]
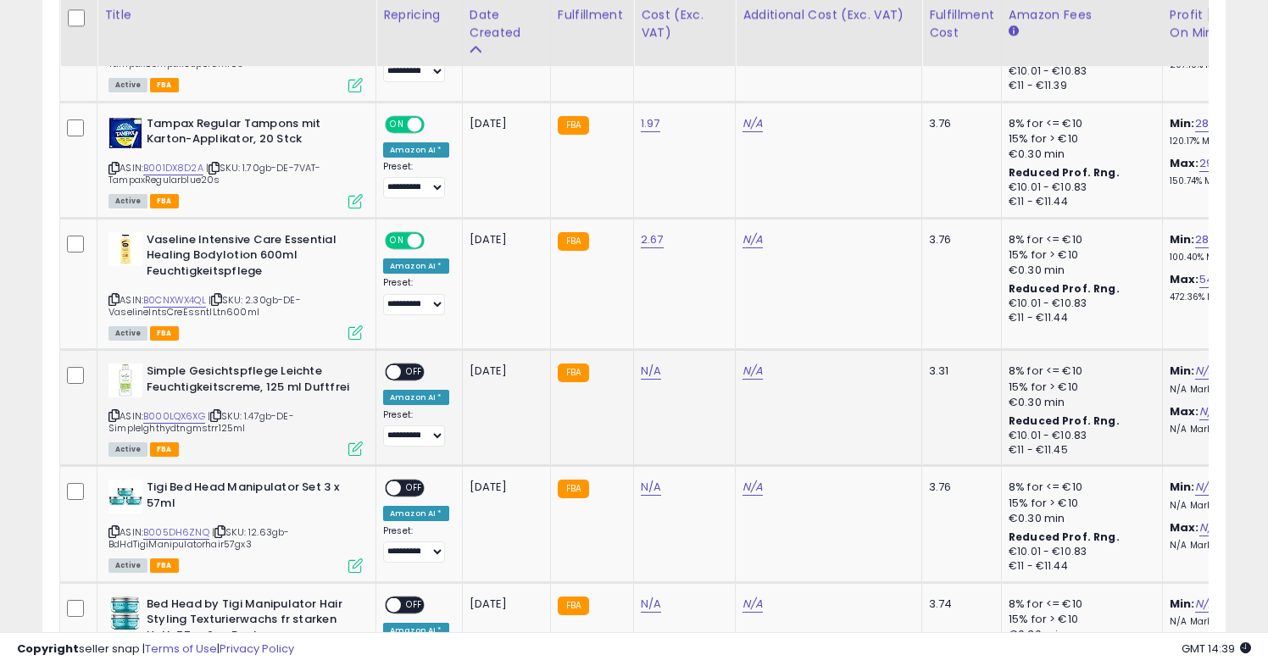
click at [398, 372] on span at bounding box center [393, 372] width 14 height 14
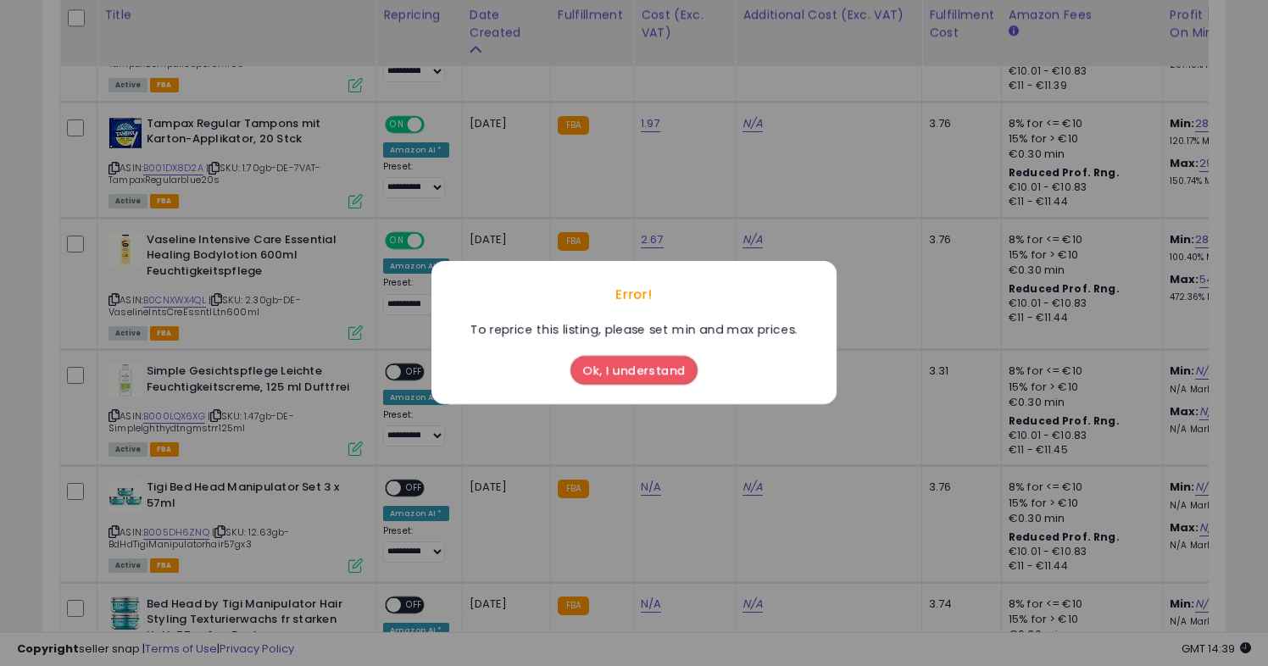
click at [661, 374] on button "Ok, I understand" at bounding box center [633, 371] width 127 height 29
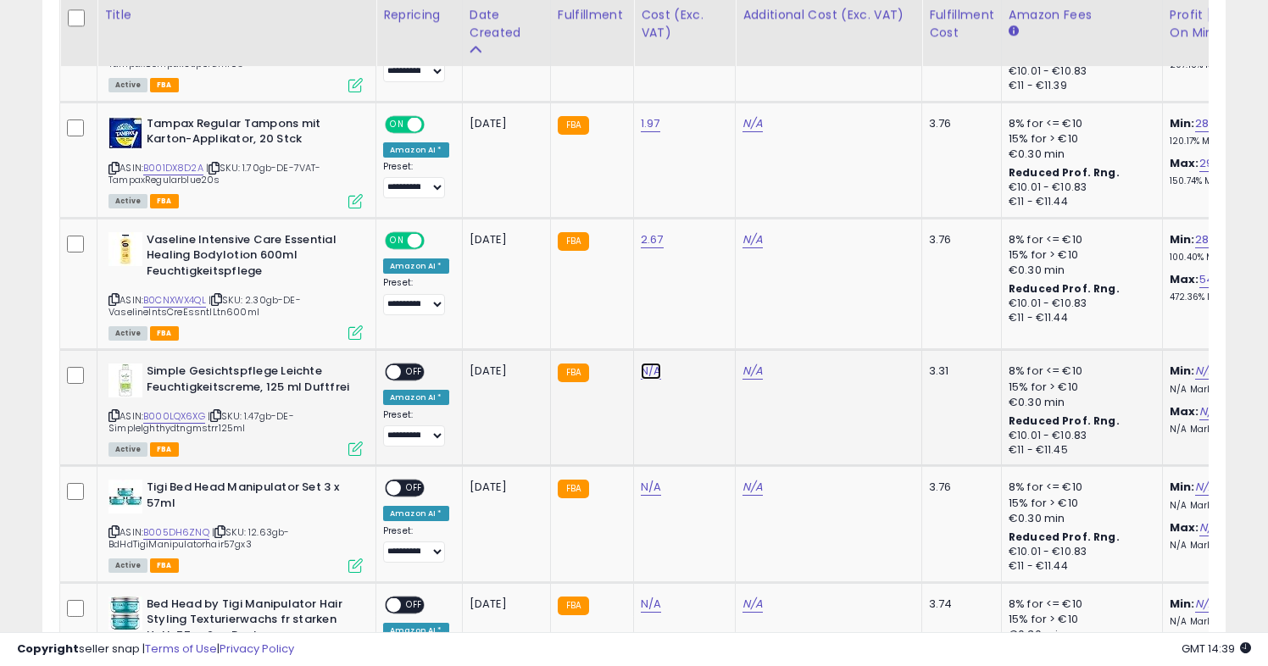
click at [653, 369] on link "N/A" at bounding box center [651, 371] width 20 height 17
type input "****"
click at [714, 323] on button "submit" at bounding box center [700, 329] width 29 height 25
click at [386, 369] on div "ON OFF" at bounding box center [386, 372] width 40 height 14
click at [397, 370] on span at bounding box center [393, 372] width 14 height 14
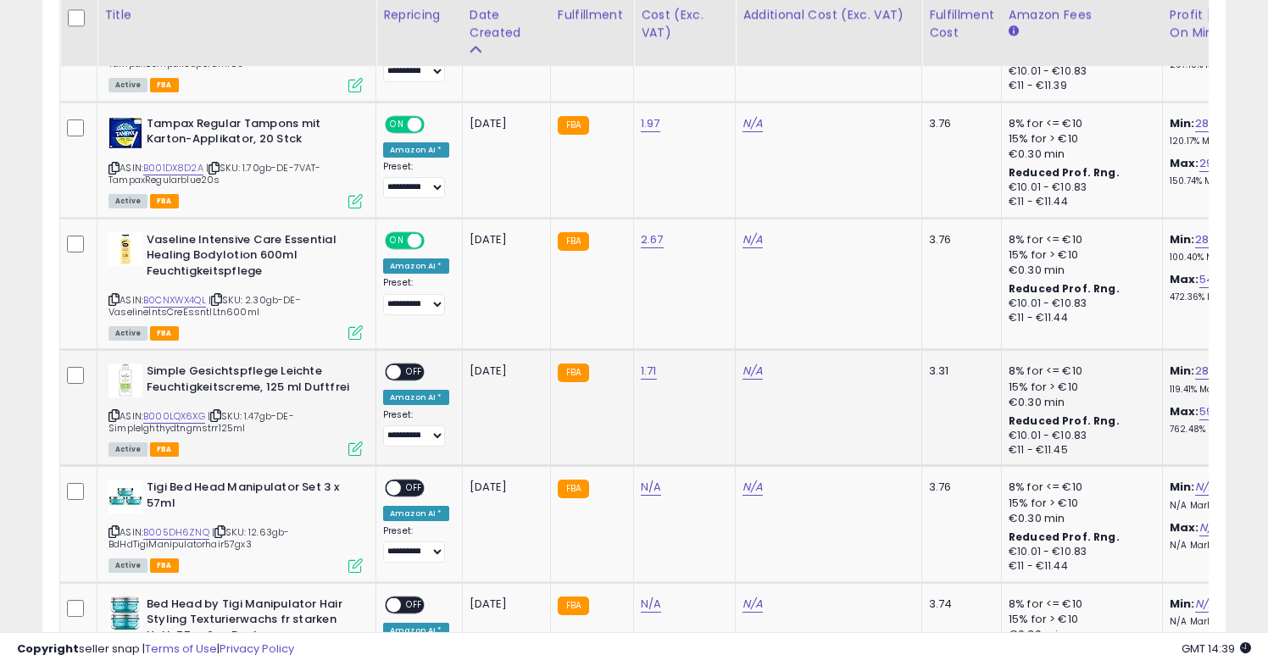
click at [395, 371] on span at bounding box center [393, 372] width 14 height 14
click at [400, 483] on div "ON OFF" at bounding box center [386, 488] width 40 height 14
click at [662, 488] on div "N/A" at bounding box center [681, 487] width 81 height 15
click at [653, 485] on link "N/A" at bounding box center [651, 487] width 20 height 17
type input "*****"
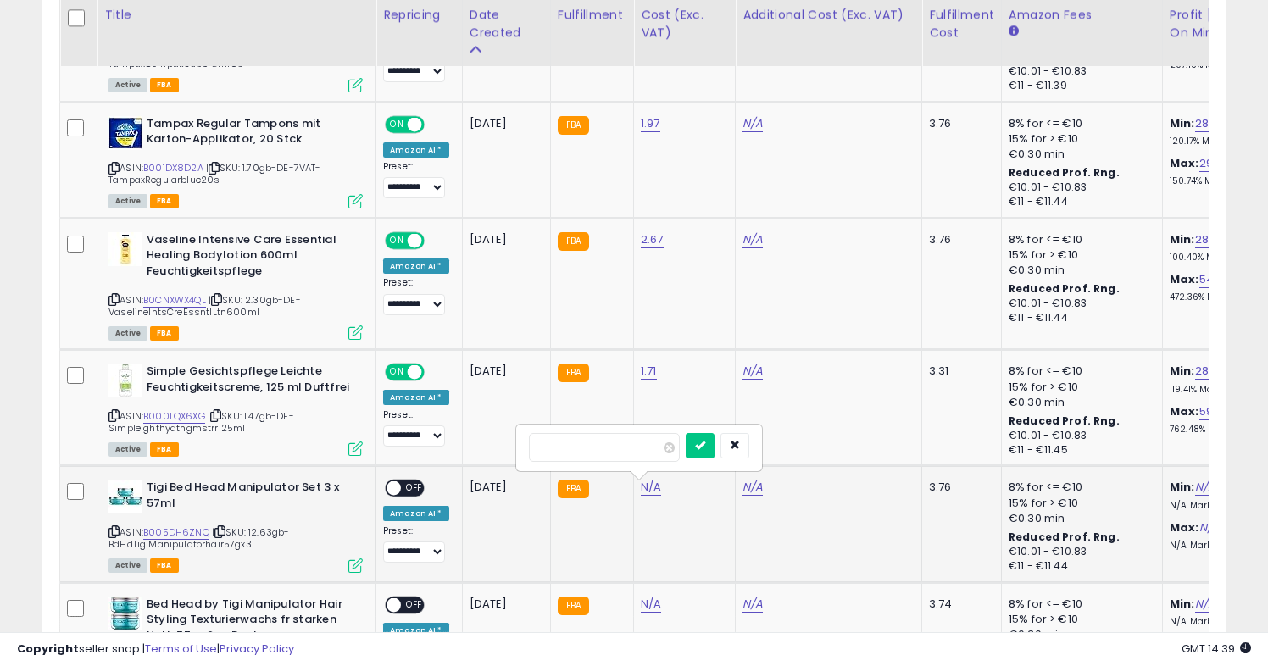
click button "submit" at bounding box center [700, 445] width 29 height 25
click at [403, 491] on span "OFF" at bounding box center [414, 488] width 27 height 14
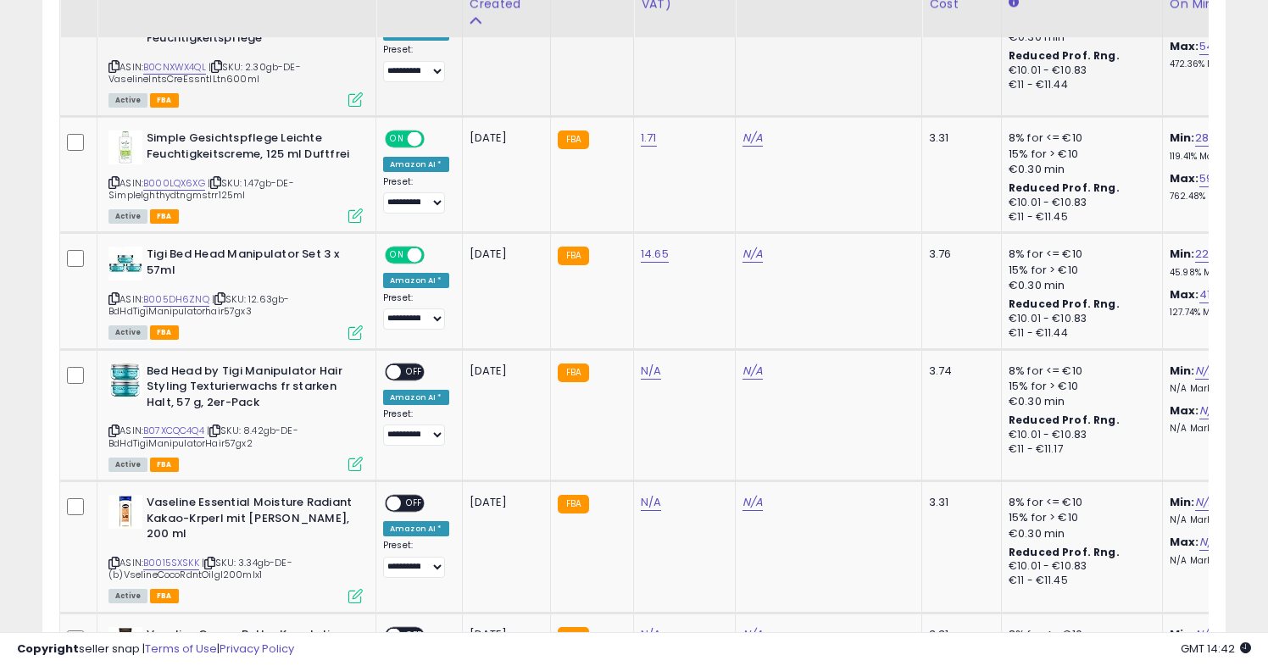
scroll to position [1950, 0]
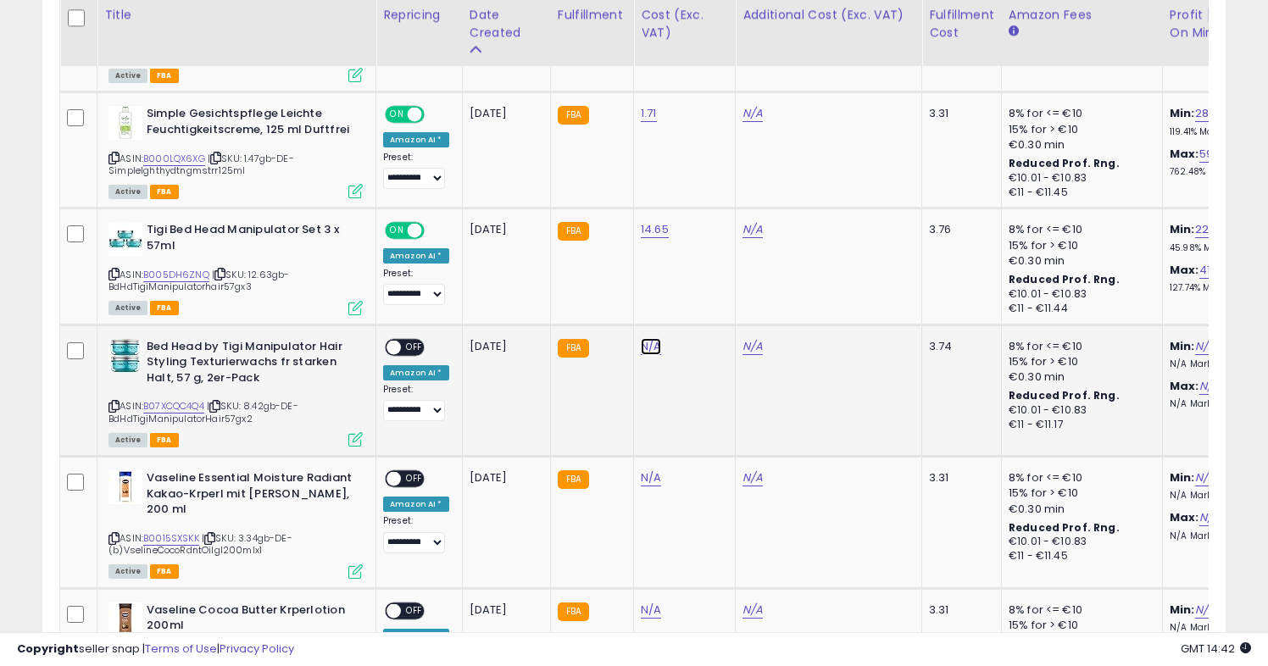
click at [641, 346] on link "N/A" at bounding box center [651, 346] width 20 height 17
type input "****"
click at [705, 298] on icon "submit" at bounding box center [700, 303] width 10 height 10
click at [394, 345] on span at bounding box center [393, 347] width 14 height 14
click at [409, 351] on span "OFF" at bounding box center [414, 347] width 27 height 14
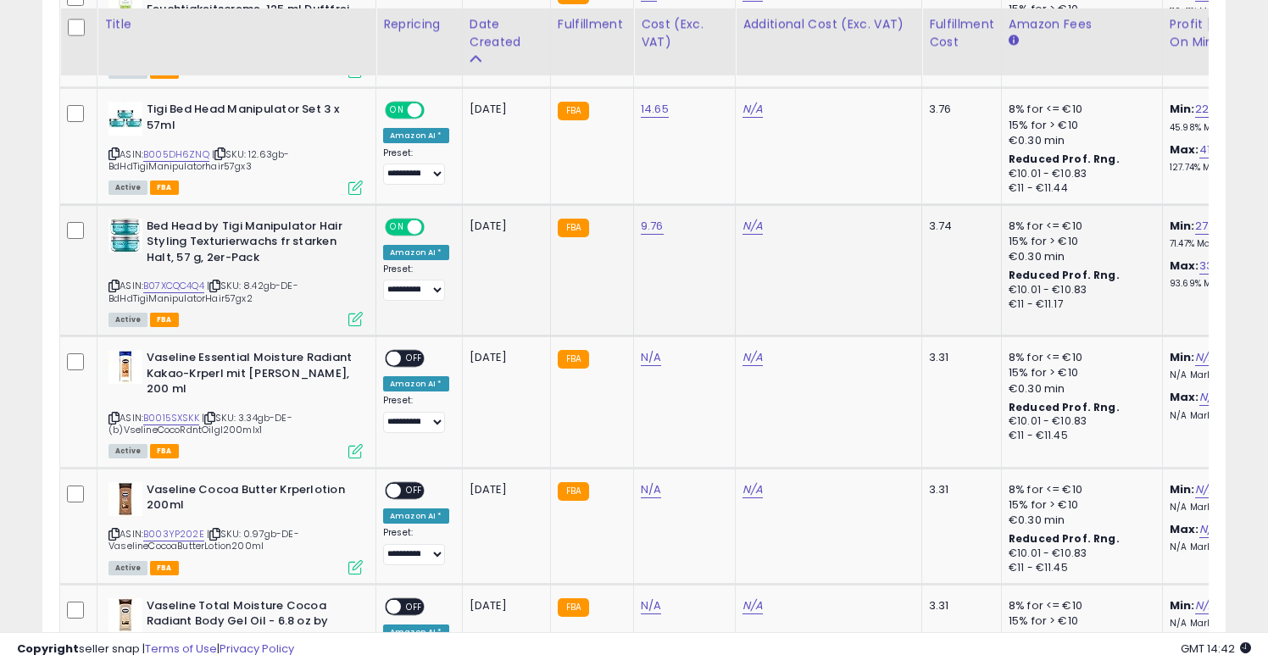
scroll to position [2081, 0]
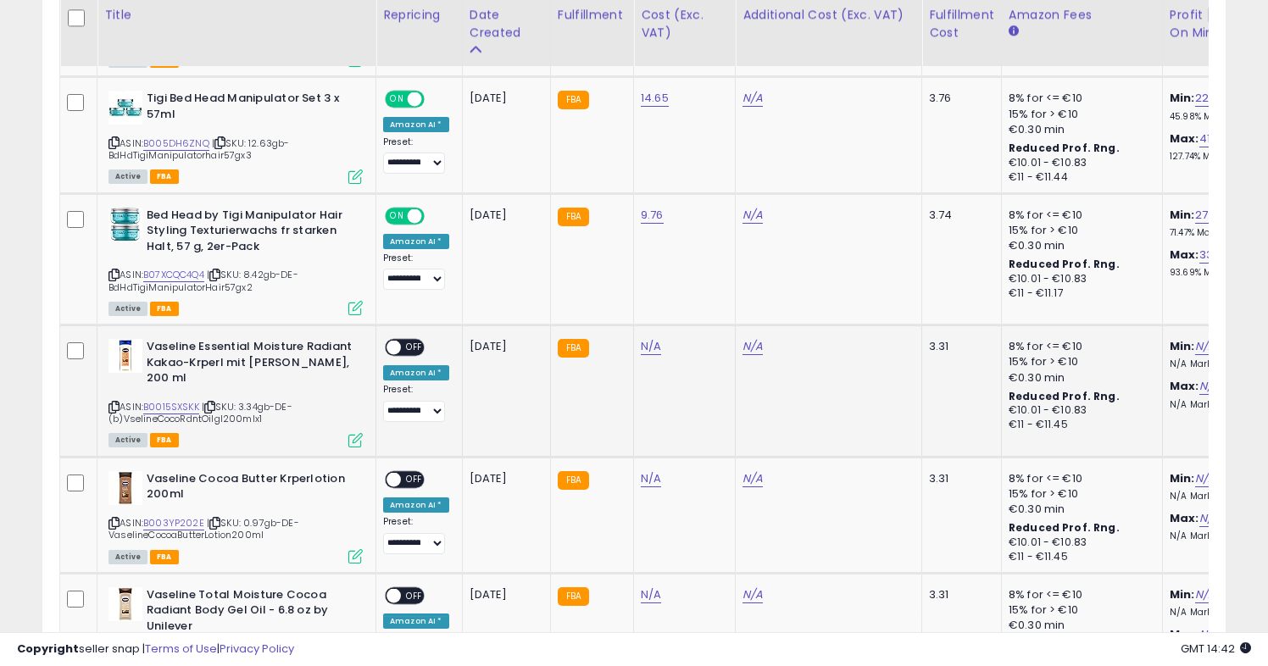
click at [644, 356] on td "N/A" at bounding box center [685, 391] width 102 height 132
click at [644, 349] on link "N/A" at bounding box center [651, 346] width 20 height 17
type input "****"
click at [714, 310] on button "submit" at bounding box center [700, 304] width 29 height 25
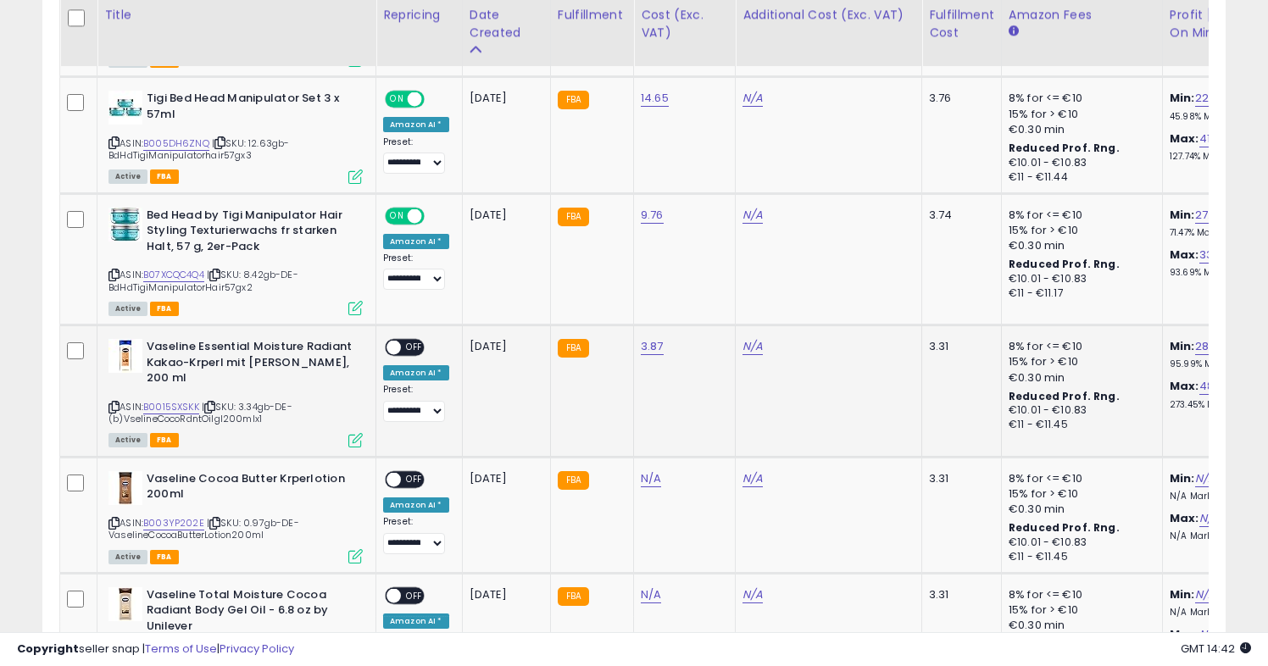
click at [392, 353] on span at bounding box center [393, 348] width 14 height 14
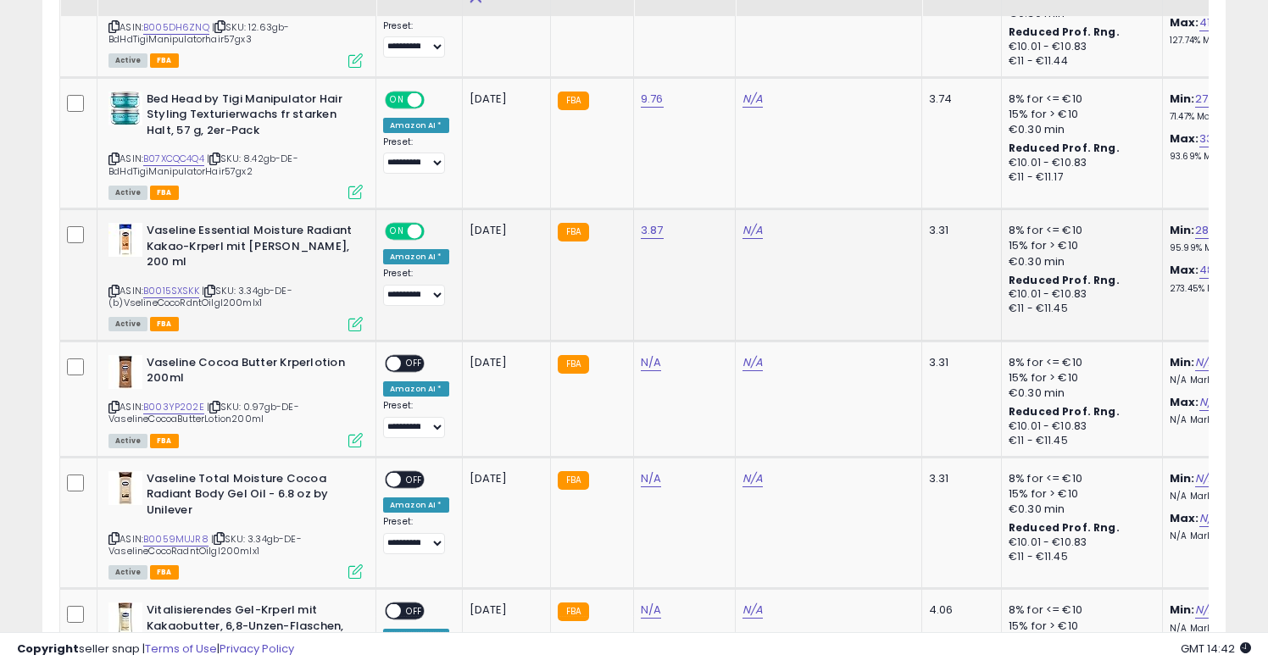
scroll to position [2206, 0]
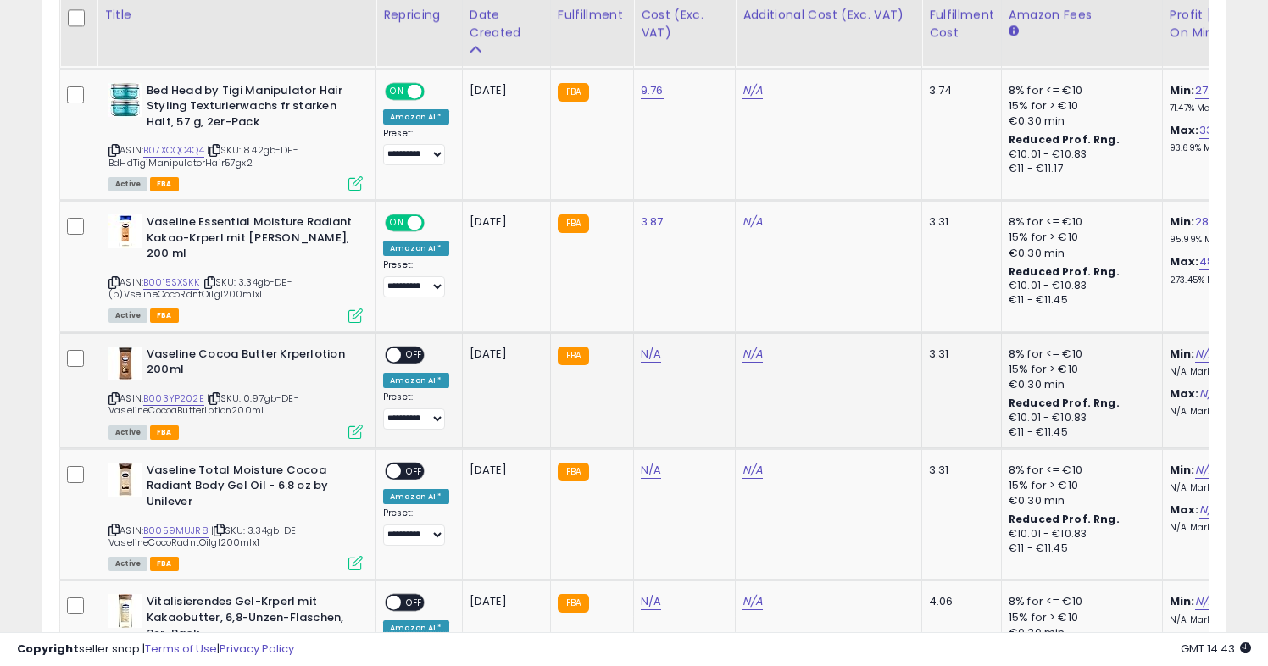
click at [642, 364] on td "N/A" at bounding box center [685, 390] width 102 height 116
click at [642, 357] on link "N/A" at bounding box center [651, 354] width 20 height 17
type input "****"
click button "submit" at bounding box center [700, 311] width 29 height 25
click at [404, 354] on span "OFF" at bounding box center [414, 354] width 27 height 14
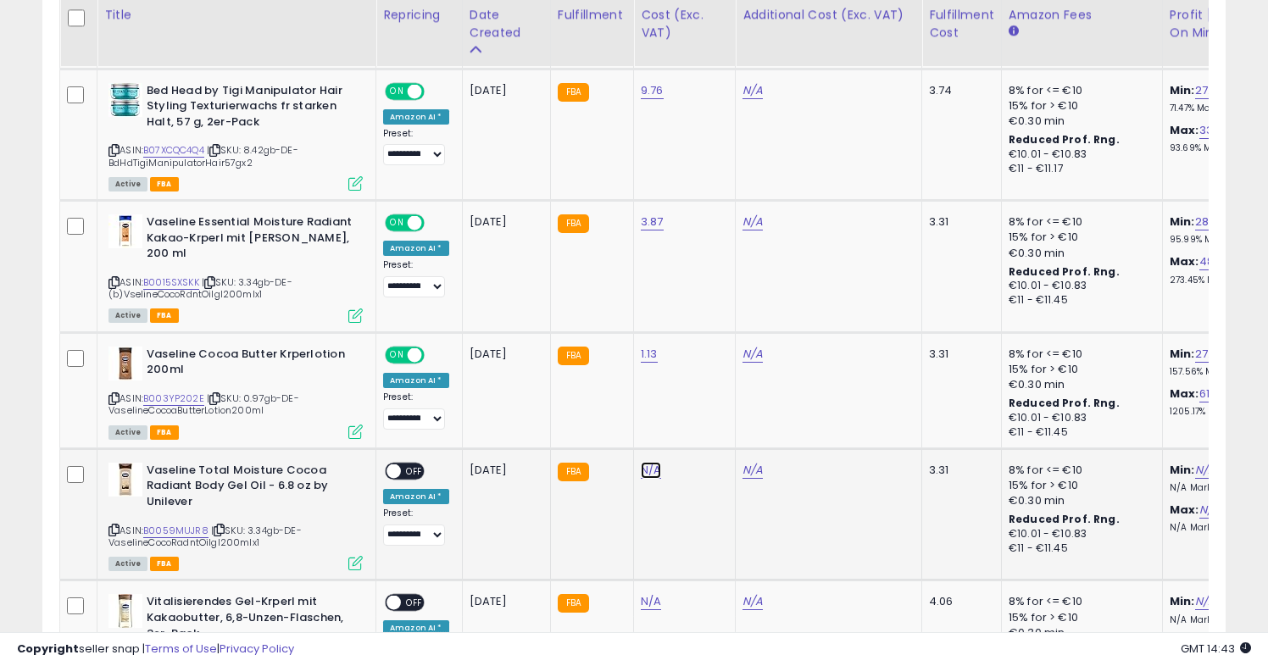
click at [647, 474] on link "N/A" at bounding box center [651, 470] width 20 height 17
type input "****"
click at [705, 426] on icon "submit" at bounding box center [700, 427] width 10 height 10
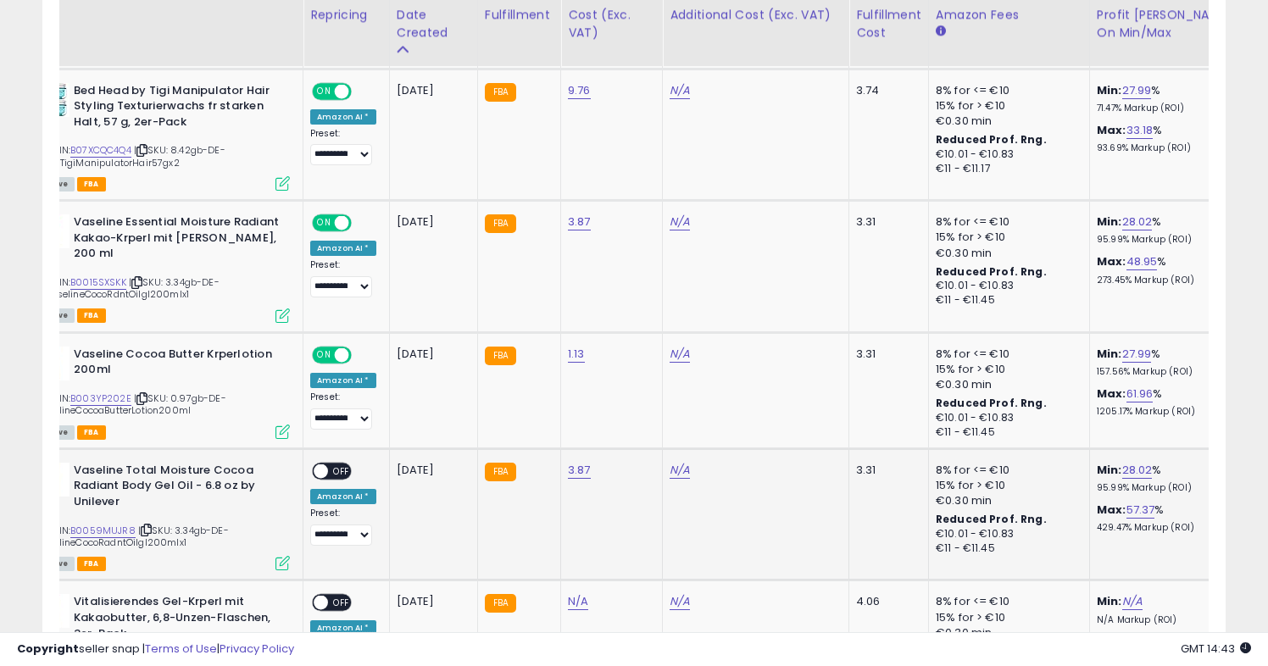
scroll to position [0, 0]
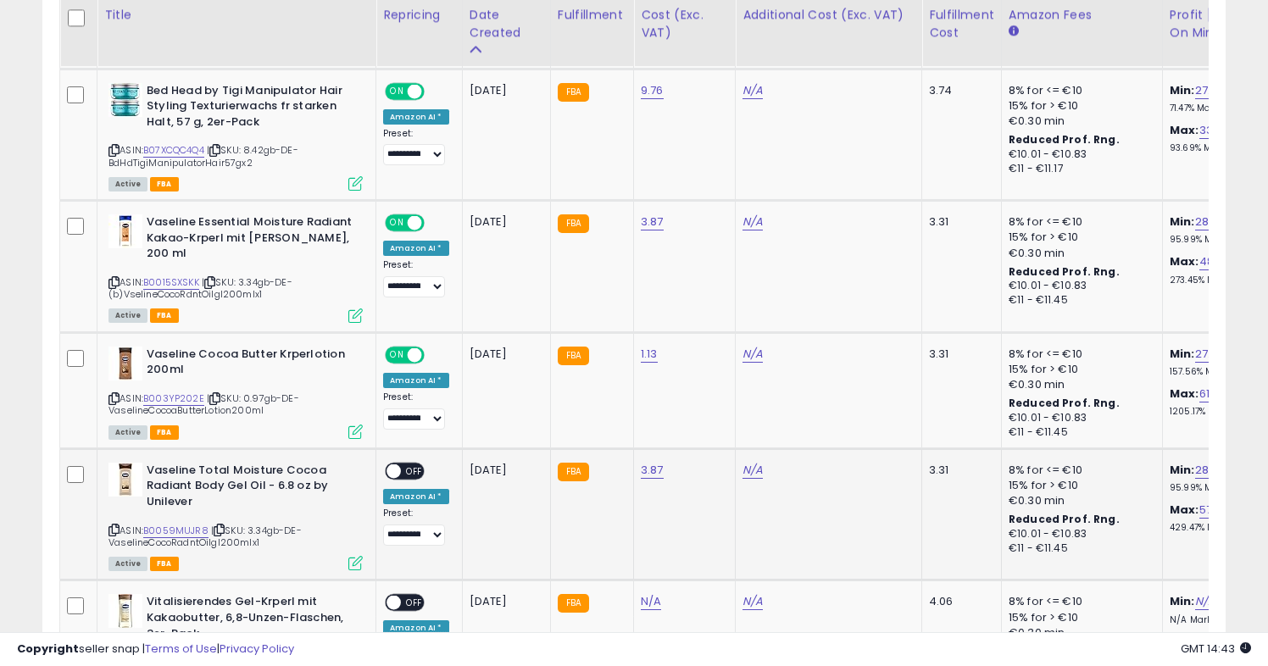
click at [399, 468] on span at bounding box center [393, 471] width 14 height 14
click at [183, 278] on link "B0015SXSKK" at bounding box center [171, 282] width 56 height 14
click at [184, 529] on link "B0059MUJR8" at bounding box center [175, 531] width 65 height 14
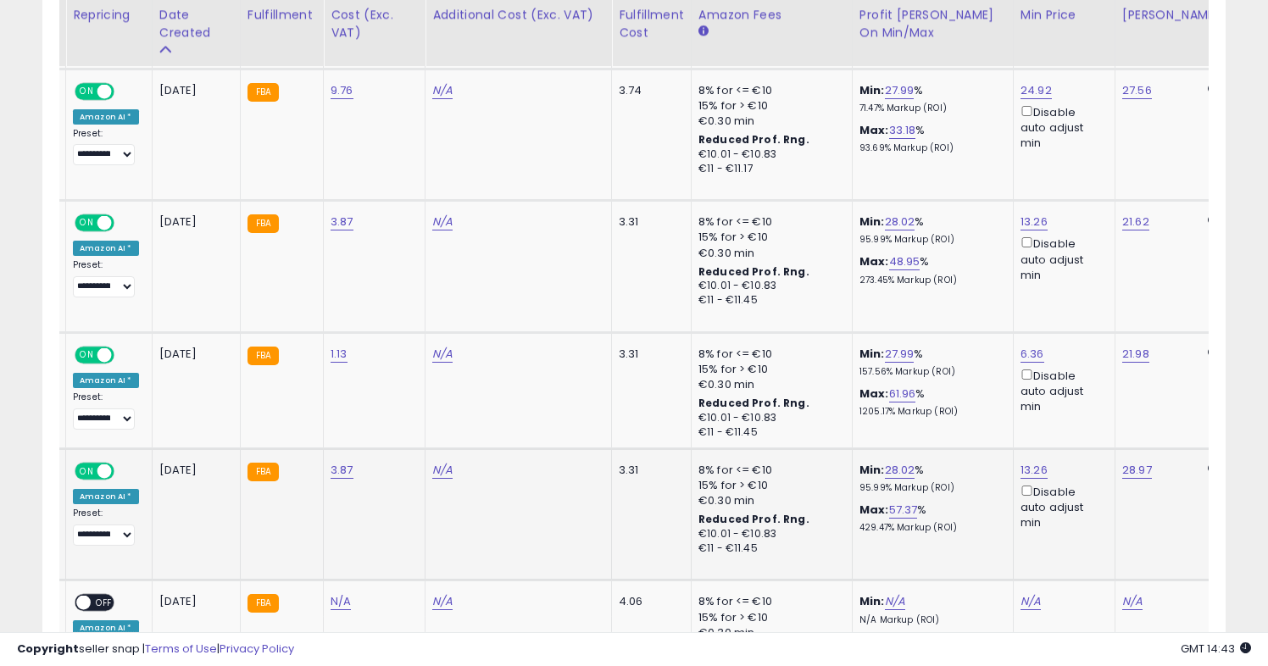
scroll to position [0, 480]
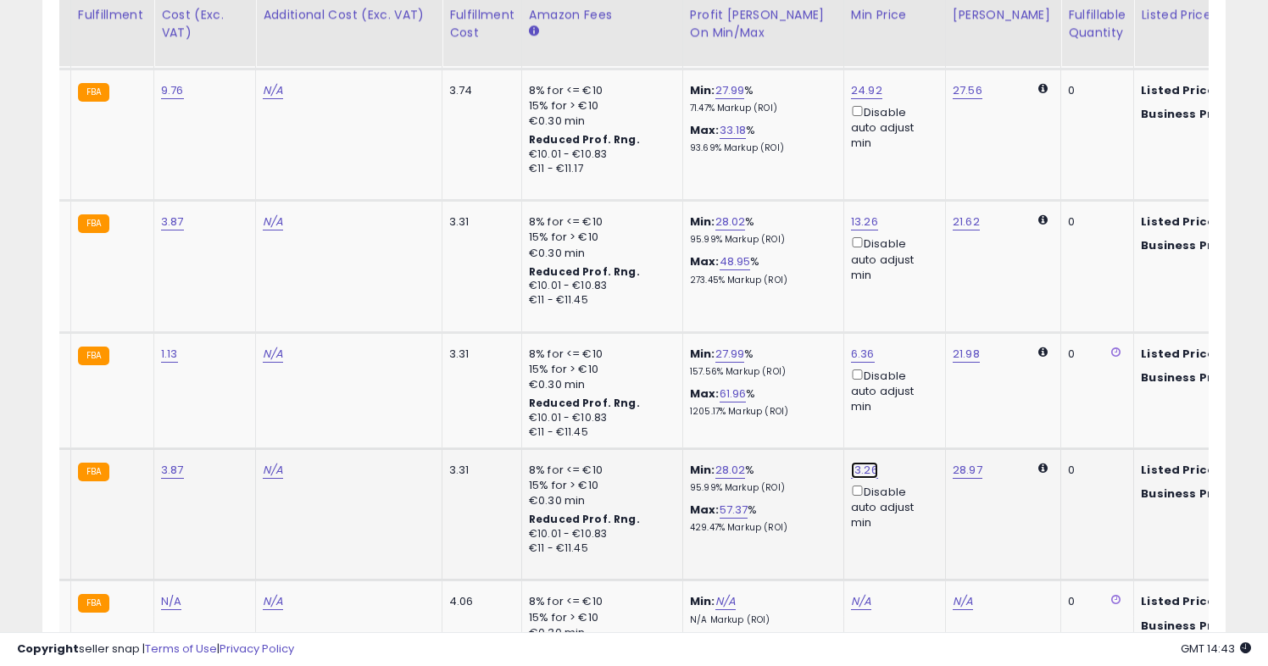
click at [861, 472] on link "13.26" at bounding box center [864, 470] width 27 height 17
type input "*****"
click at [917, 409] on icon "submit" at bounding box center [912, 410] width 10 height 10
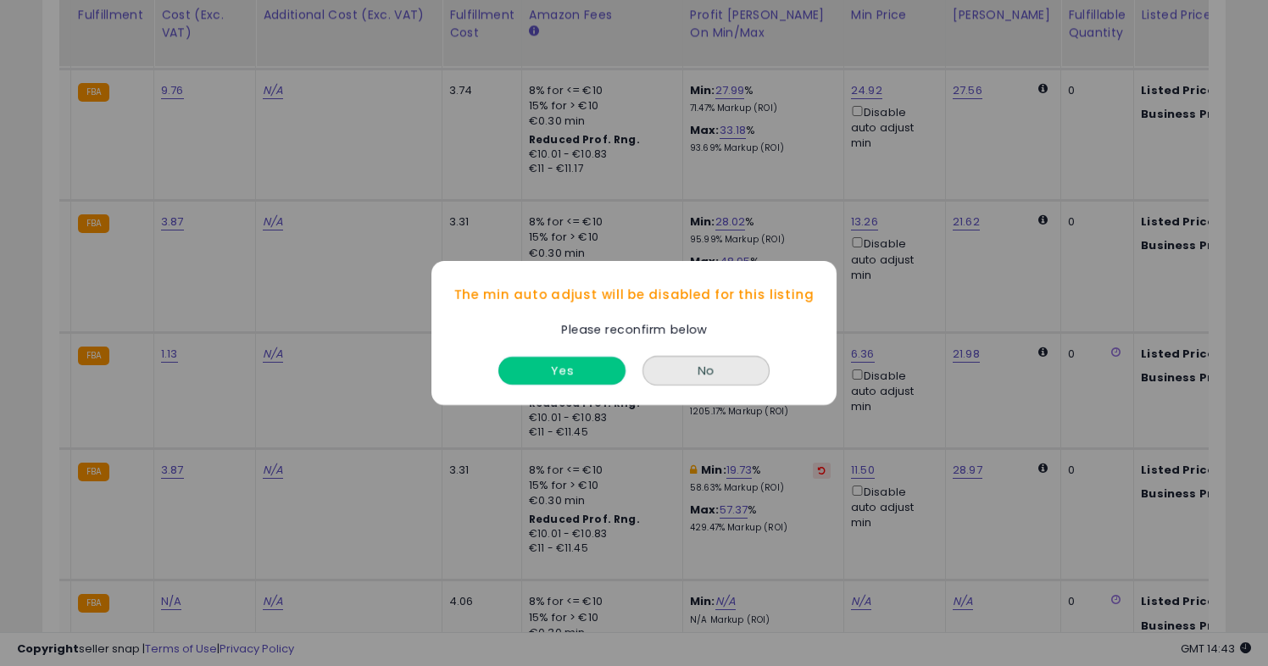
click at [591, 358] on button "Yes" at bounding box center [561, 371] width 127 height 28
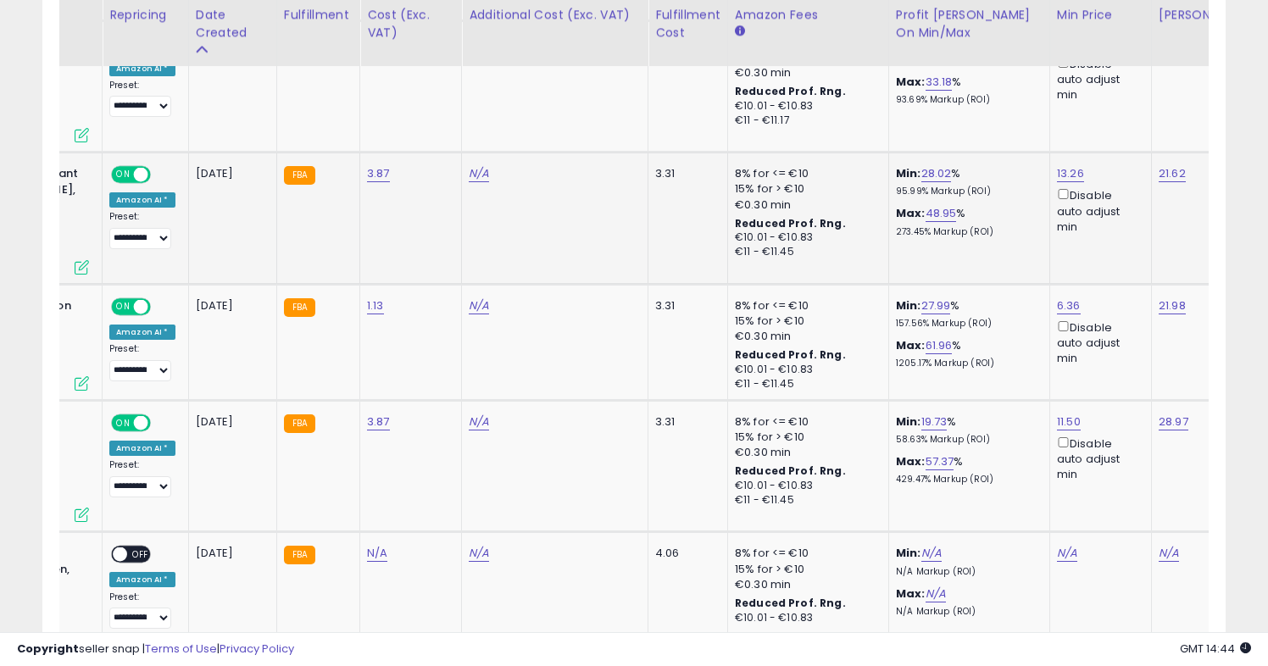
scroll to position [0, 425]
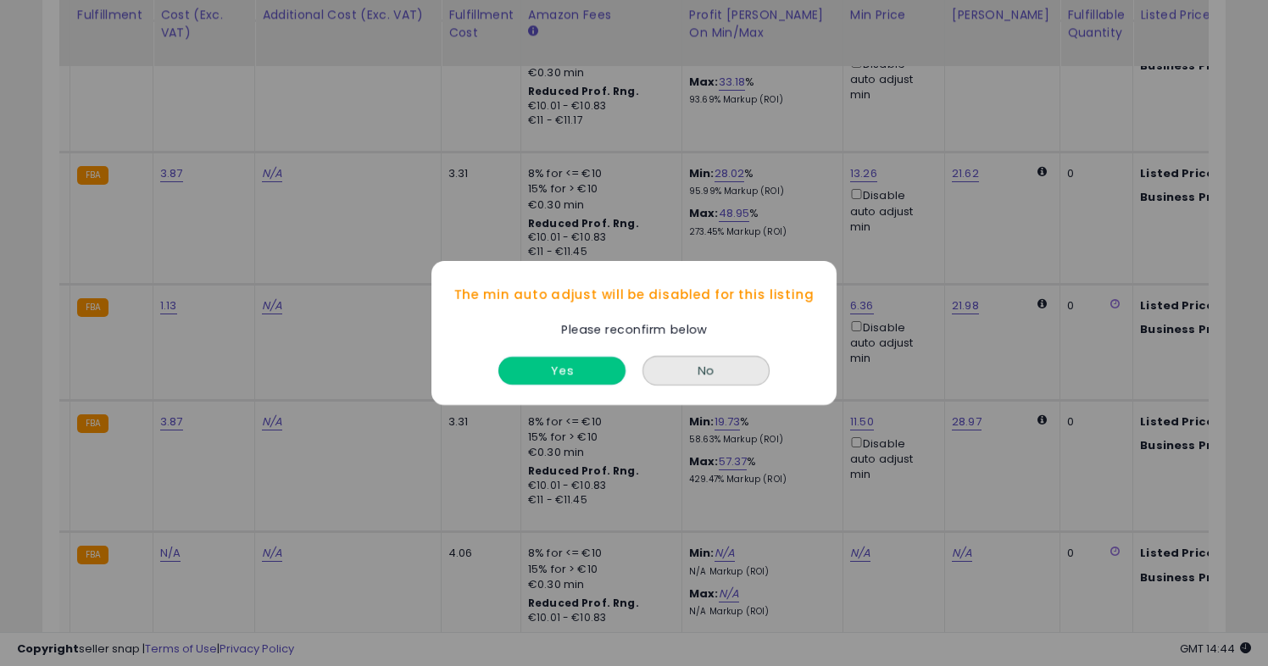
click at [586, 366] on button "Yes" at bounding box center [561, 371] width 127 height 28
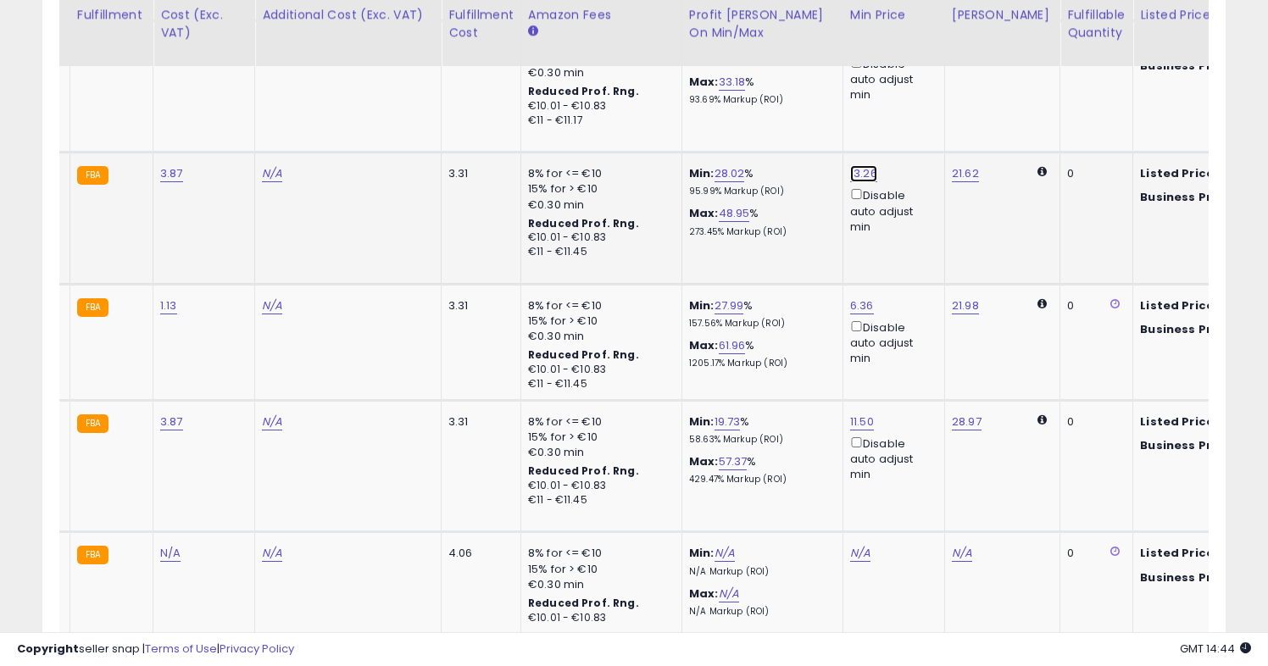
click at [853, 169] on link "13.26" at bounding box center [863, 173] width 27 height 17
click at [858, 175] on link "13.26" at bounding box center [863, 173] width 27 height 17
drag, startPoint x: 797, startPoint y: 118, endPoint x: 721, endPoint y: 118, distance: 75.4
type input "*****"
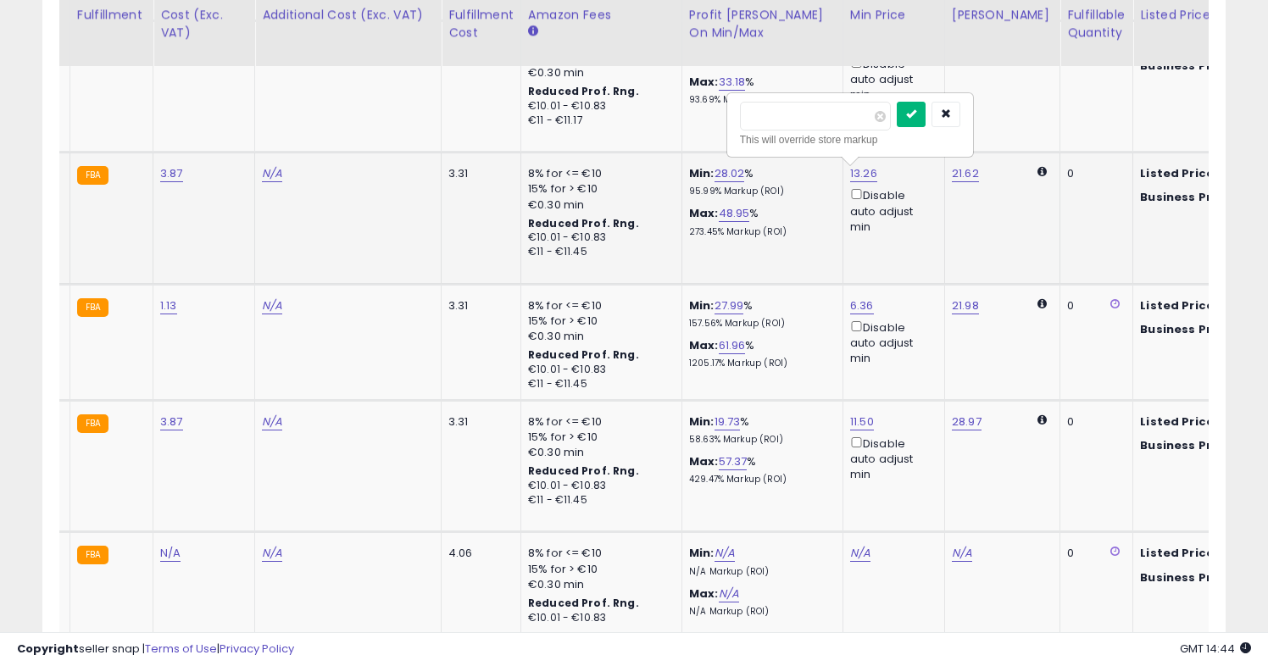
click at [916, 115] on icon "submit" at bounding box center [911, 113] width 10 height 10
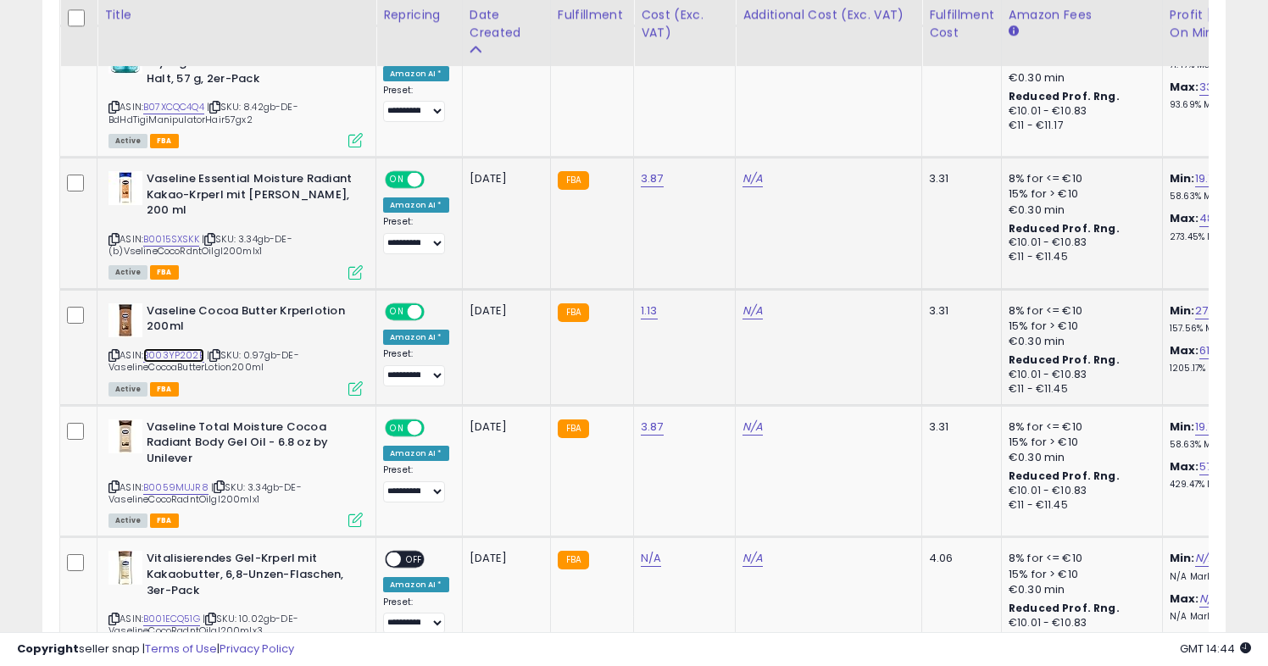
click at [171, 353] on link "B003YP202E" at bounding box center [173, 355] width 61 height 14
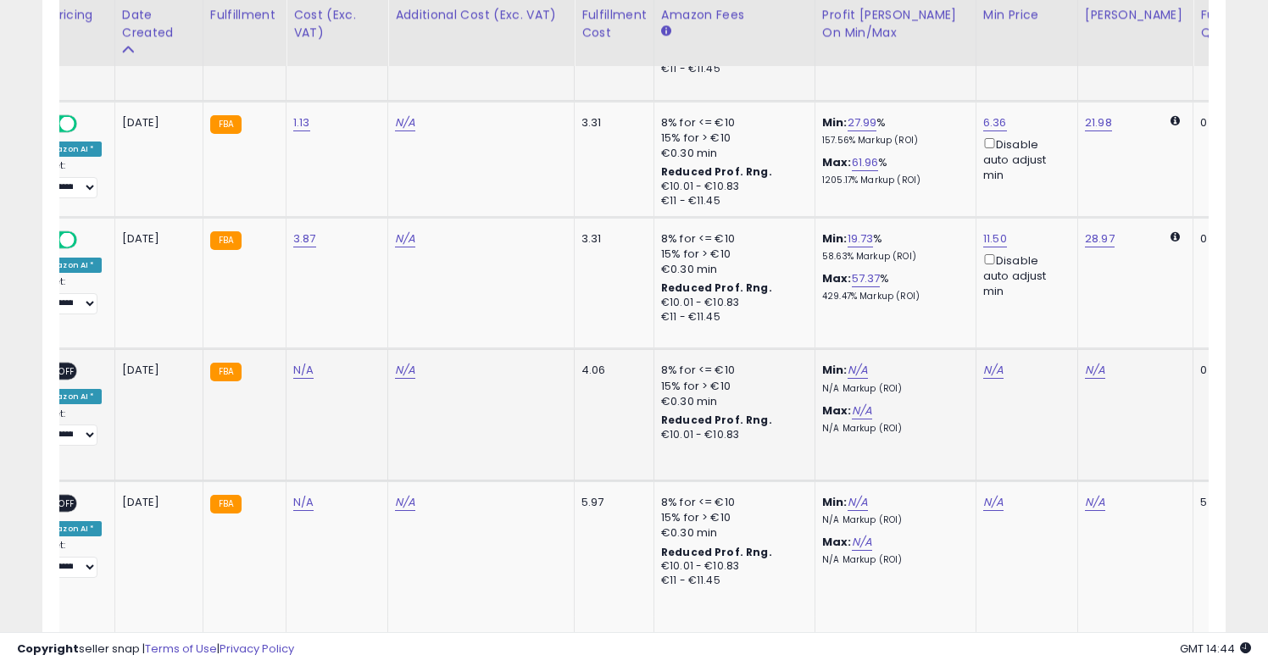
click at [986, 356] on td "N/A" at bounding box center [1026, 415] width 102 height 132
click at [986, 378] on link "N/A" at bounding box center [993, 370] width 20 height 17
type input "*****"
click at [1055, 305] on button "submit" at bounding box center [1040, 311] width 29 height 25
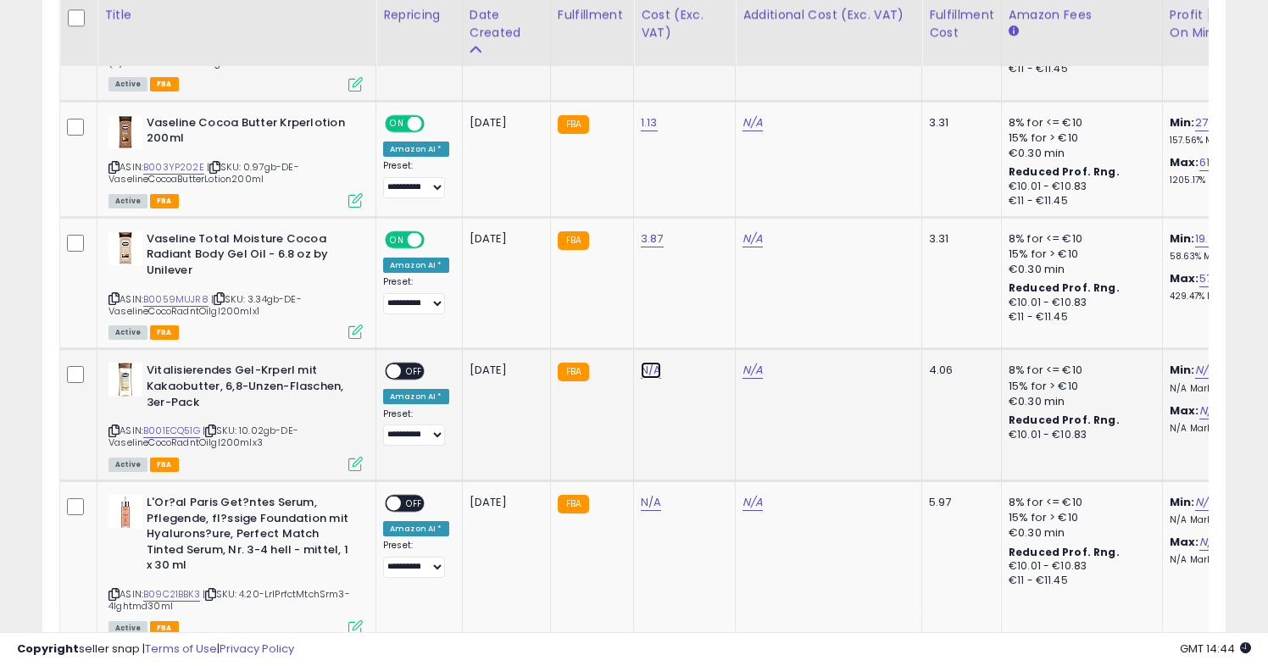
click at [652, 372] on link "N/A" at bounding box center [651, 370] width 20 height 17
type input "*****"
click at [705, 327] on icon "submit" at bounding box center [700, 328] width 10 height 10
click at [395, 373] on span at bounding box center [393, 371] width 14 height 14
click at [164, 433] on link "B001ECQ51G" at bounding box center [171, 431] width 57 height 14
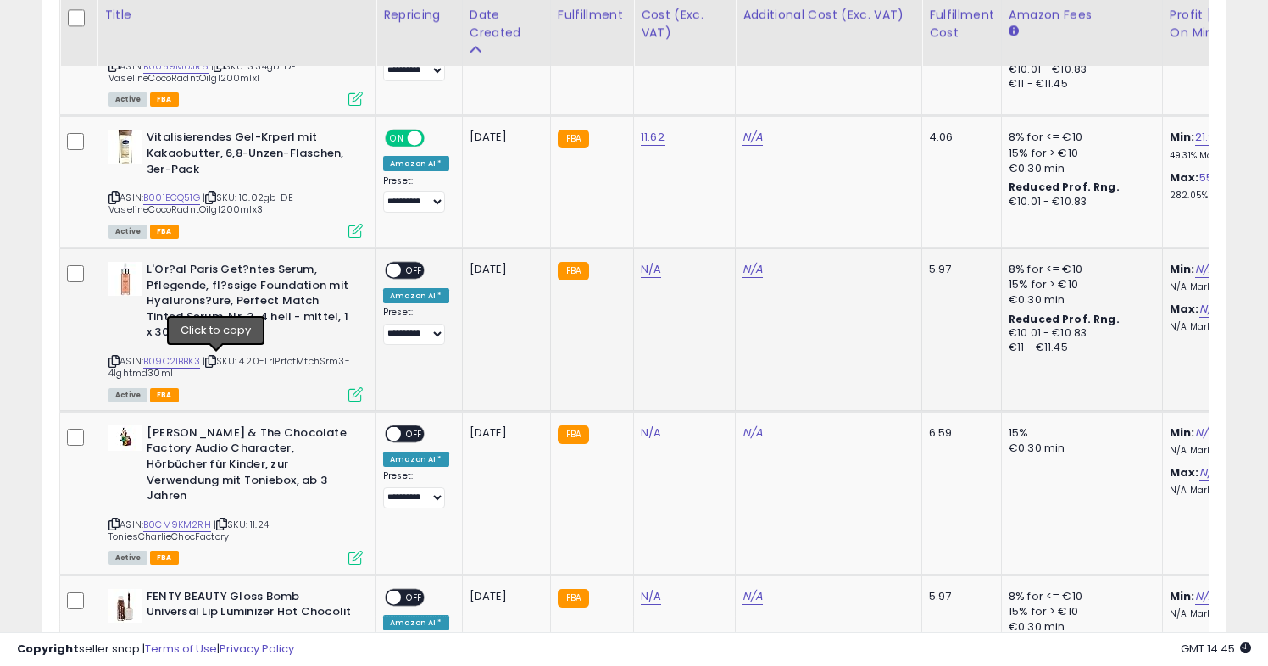
click at [216, 362] on icon at bounding box center [210, 361] width 11 height 9
click at [181, 359] on link "B09C21BBK3" at bounding box center [171, 361] width 57 height 14
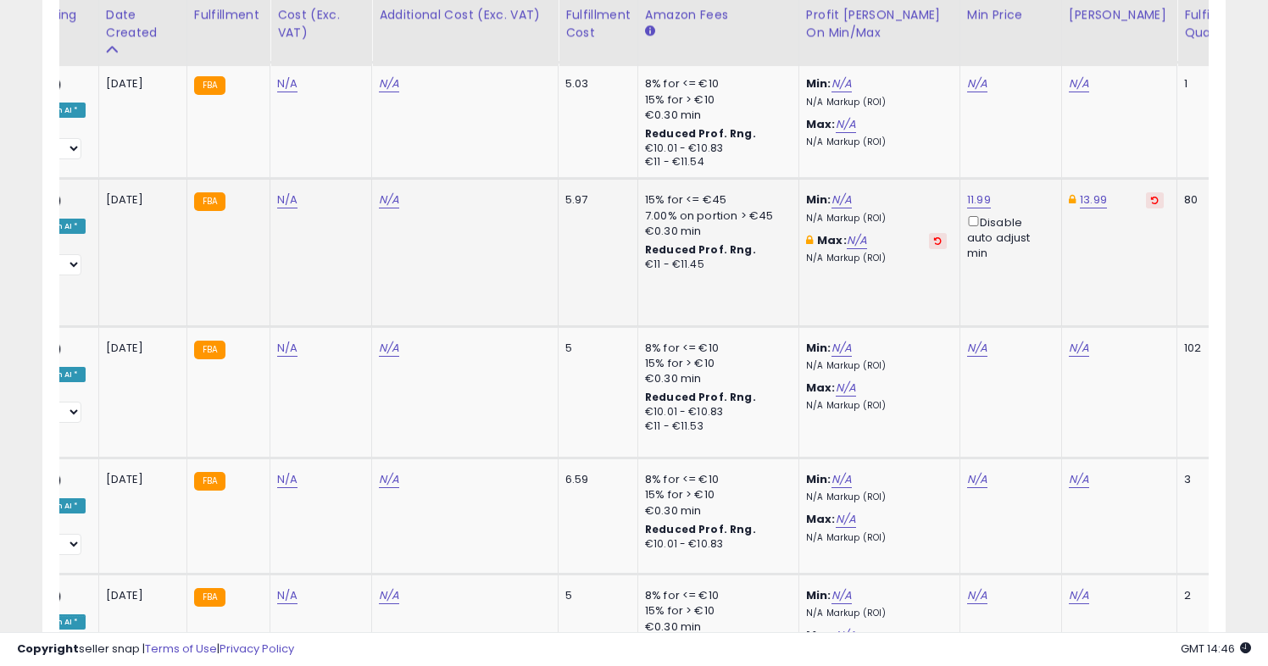
scroll to position [0, 609]
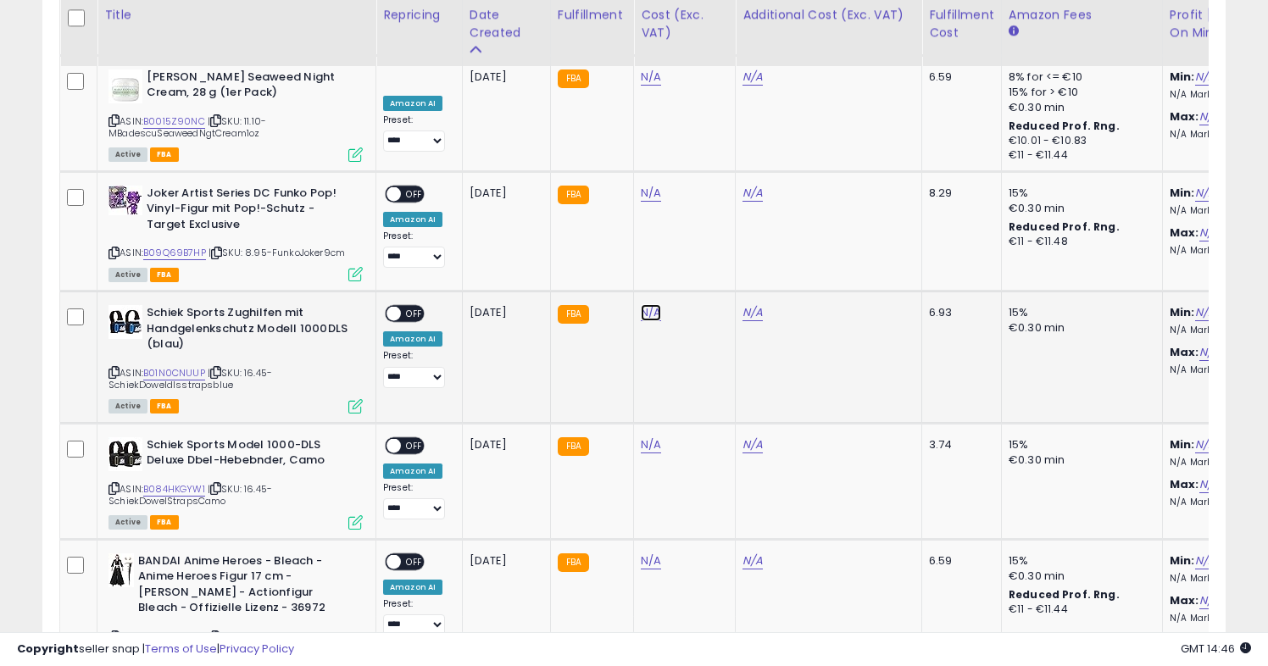
click at [652, 304] on link "N/A" at bounding box center [651, 312] width 20 height 17
type input "*****"
click at [705, 214] on button "submit" at bounding box center [700, 224] width 29 height 25
click at [400, 307] on span at bounding box center [393, 314] width 14 height 14
click at [654, 436] on link "N/A" at bounding box center [651, 444] width 20 height 17
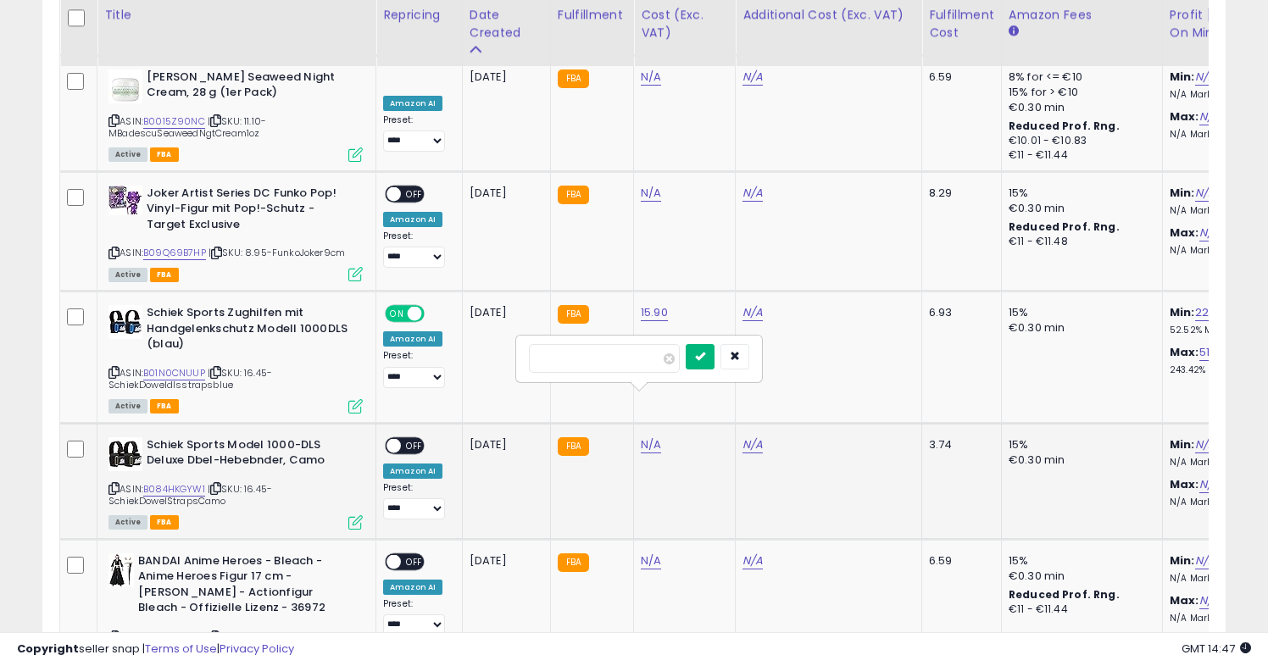
type input "*****"
click at [714, 347] on button "submit" at bounding box center [700, 356] width 29 height 25
click at [398, 438] on span at bounding box center [393, 445] width 14 height 14
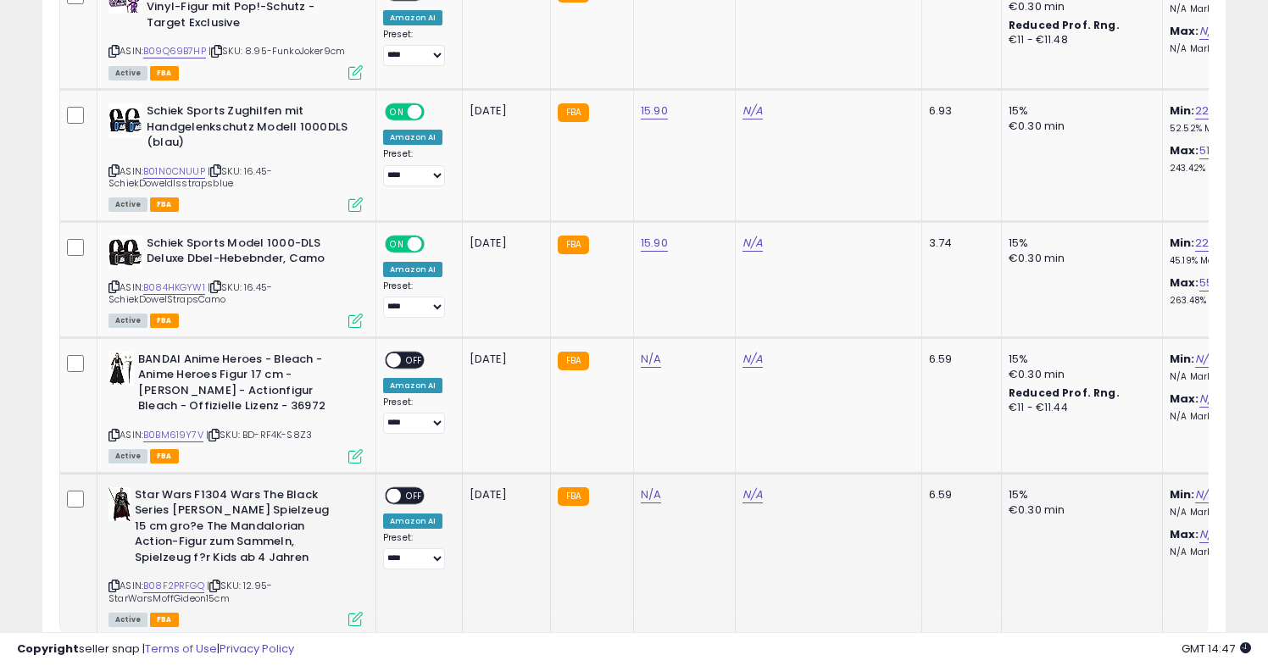
scroll to position [6993, 0]
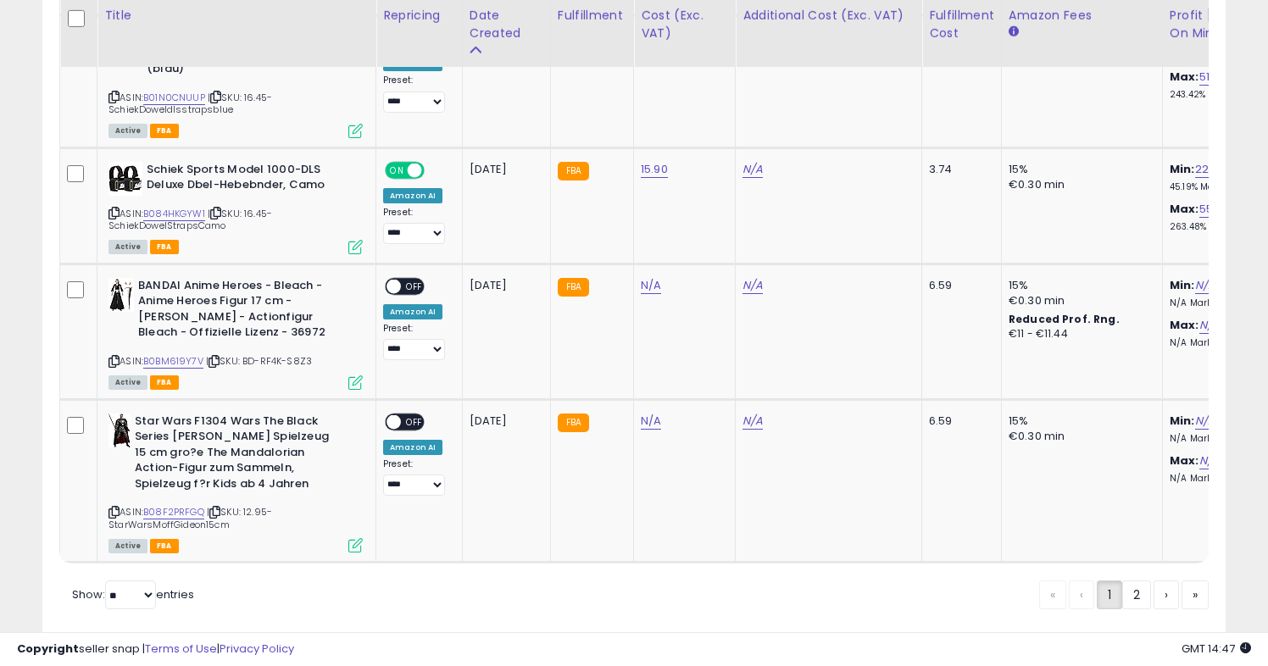
click at [1137, 581] on div "« ‹ 1 2 › »" at bounding box center [1123, 597] width 169 height 33
click at [1136, 581] on link "2" at bounding box center [1136, 595] width 29 height 29
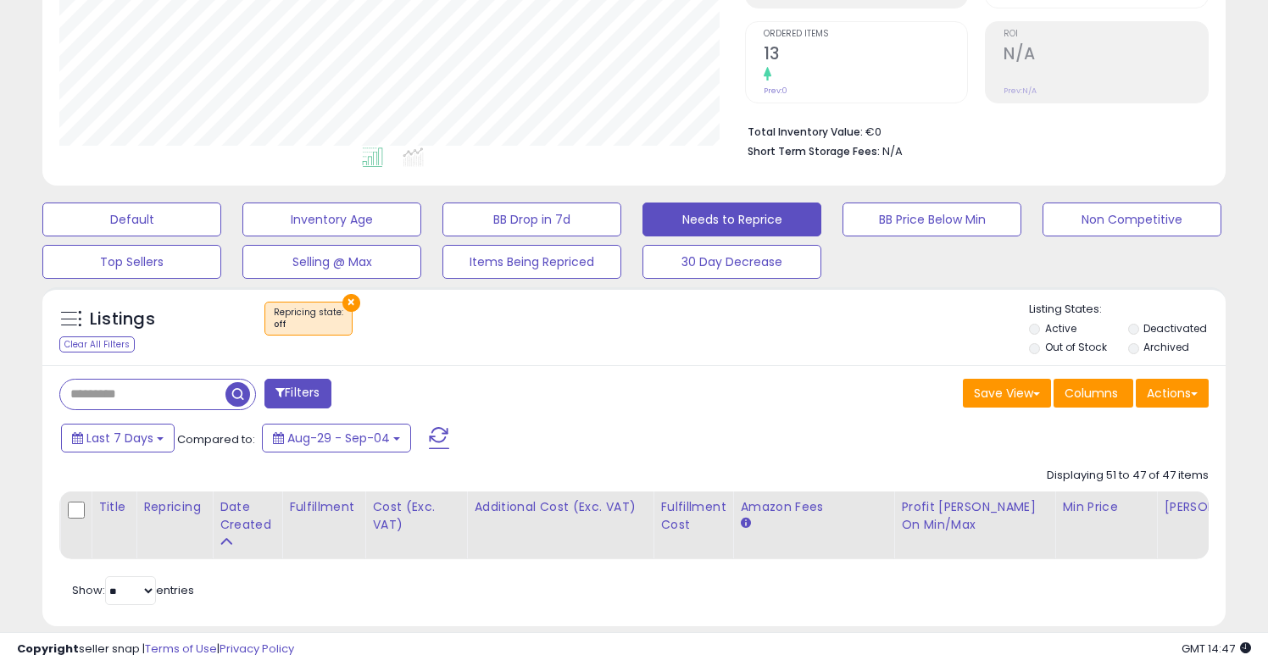
scroll to position [355, 0]
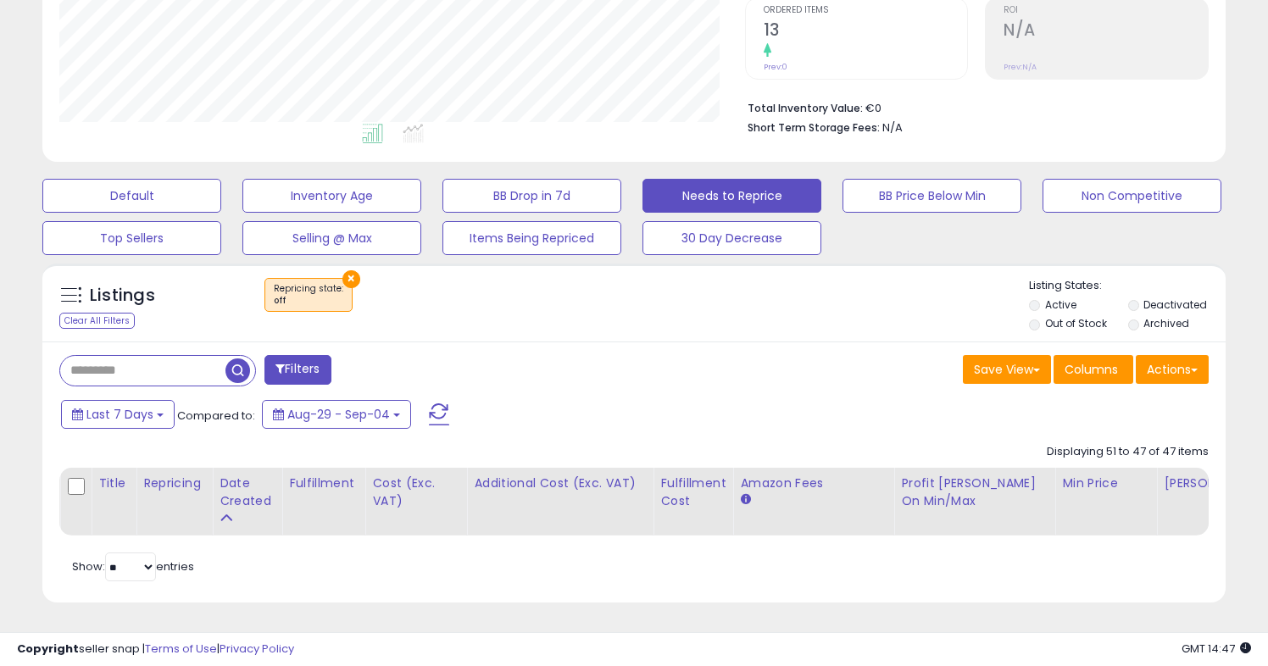
click at [434, 414] on span at bounding box center [439, 414] width 20 height 22
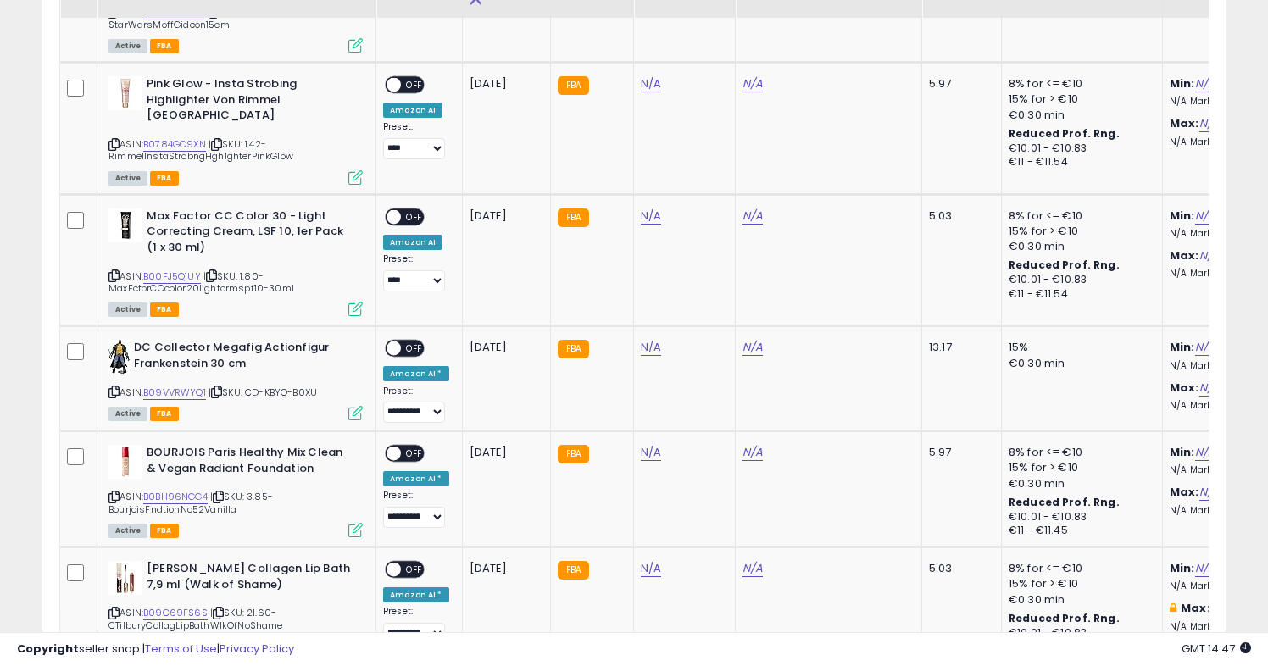
scroll to position [5643, 0]
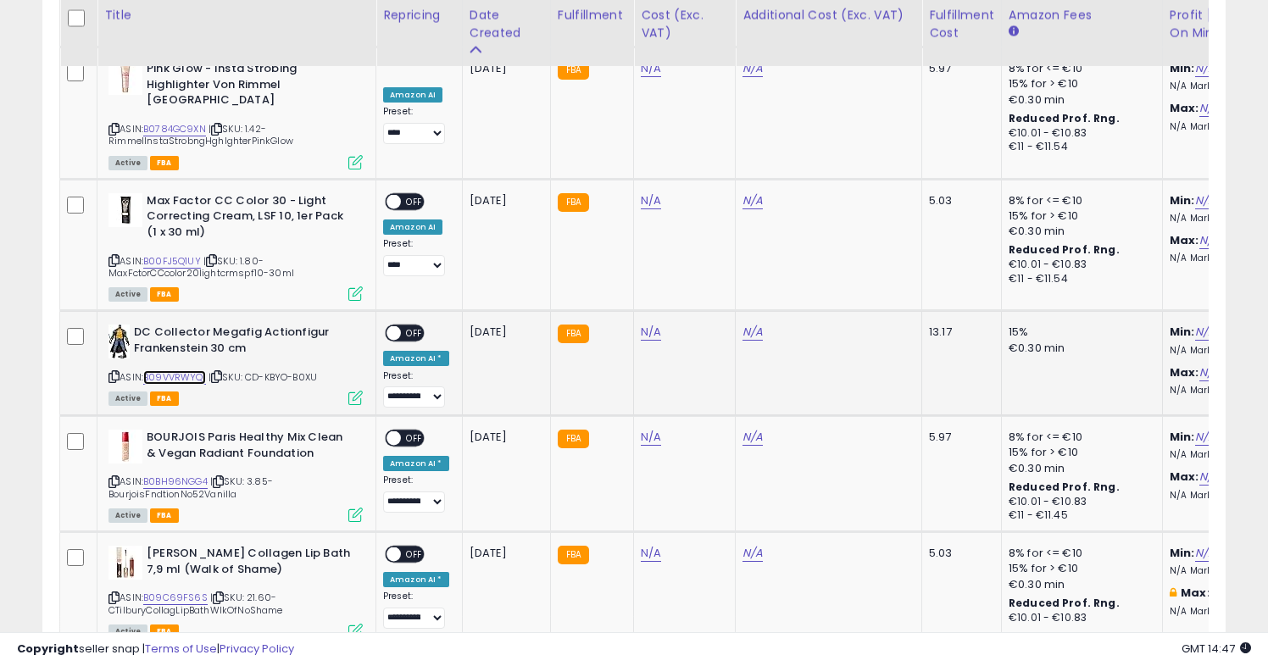
click at [187, 370] on link "B09VVRWYQ1" at bounding box center [174, 377] width 63 height 14
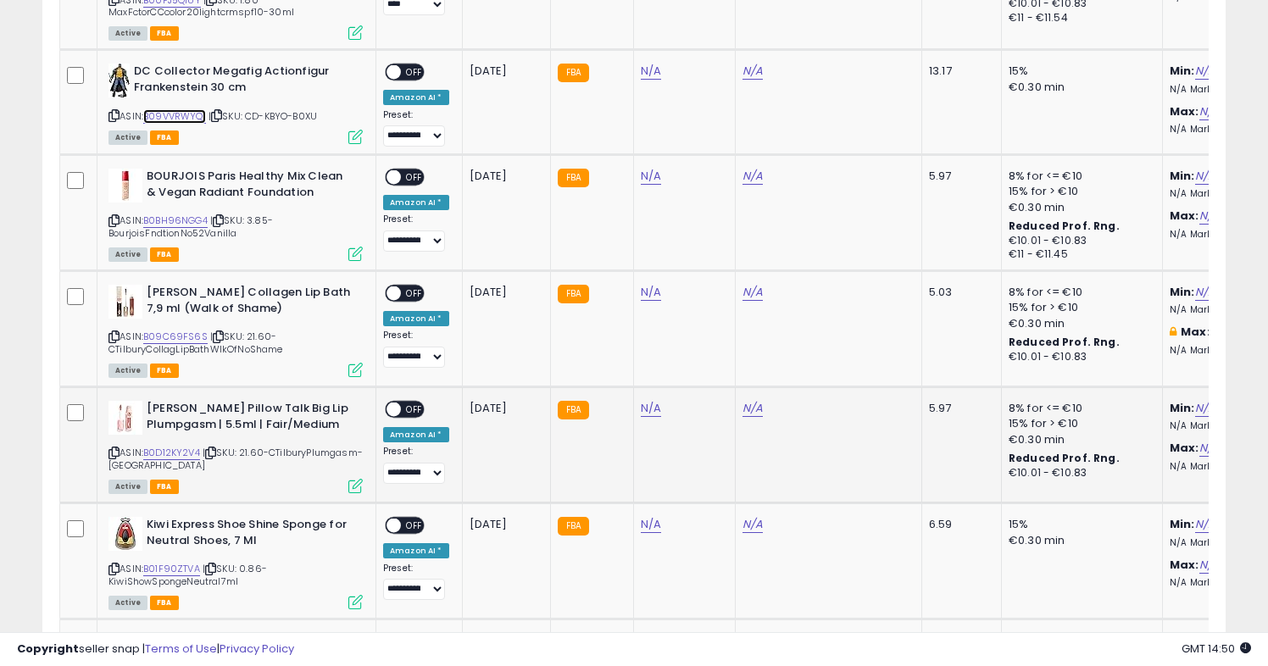
scroll to position [5973, 0]
